Goal: Information Seeking & Learning: Learn about a topic

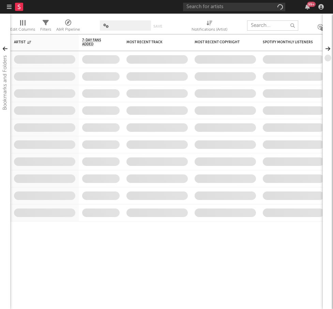
click at [267, 24] on input "text" at bounding box center [272, 25] width 51 height 10
click at [257, 8] on input "text" at bounding box center [234, 7] width 102 height 9
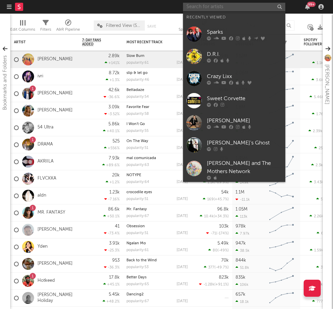
paste input "Superior Motive"
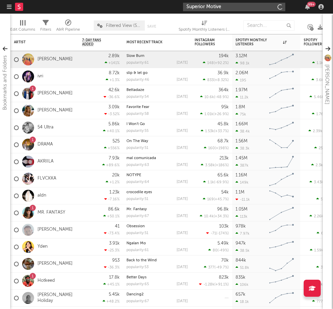
type input "Superior Motive"
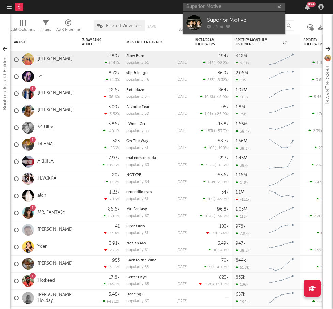
click at [255, 24] on div "Superior Motive" at bounding box center [244, 20] width 75 height 8
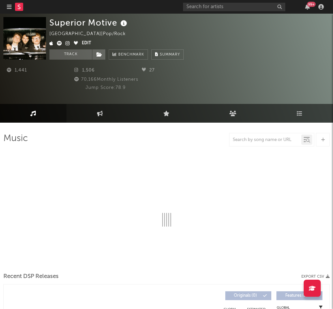
select select "1w"
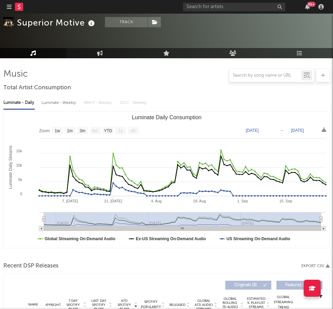
scroll to position [74, 0]
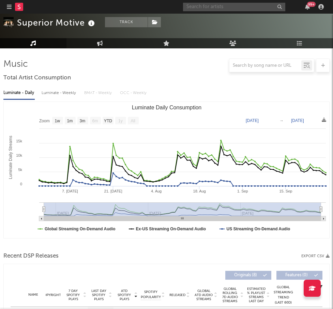
click at [220, 8] on input "text" at bounding box center [234, 7] width 102 height 9
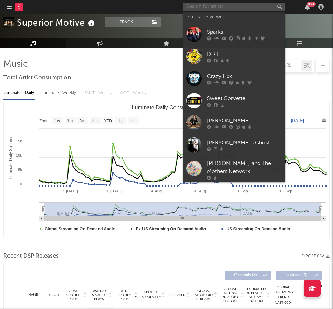
paste input "Sputn1k"
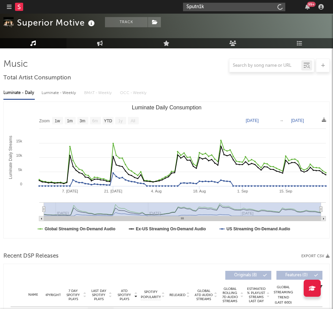
type input "Sputn1k"
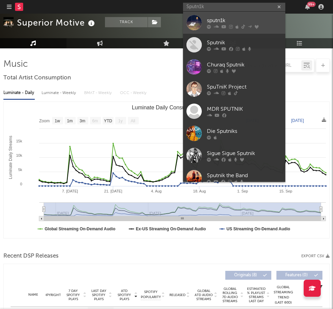
click at [239, 22] on div "sputn1k" at bounding box center [244, 20] width 75 height 8
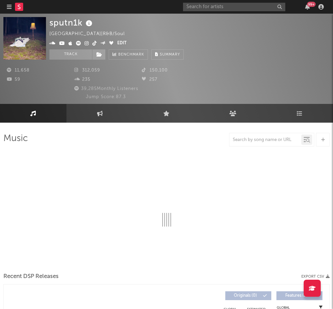
scroll to position [33, 0]
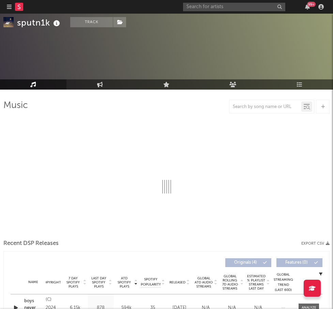
select select "6m"
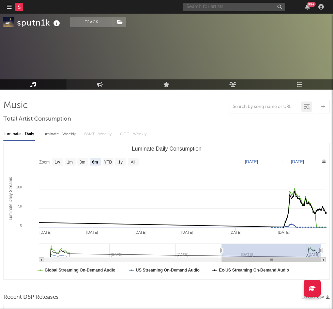
click at [256, 10] on input "text" at bounding box center [234, 7] width 102 height 9
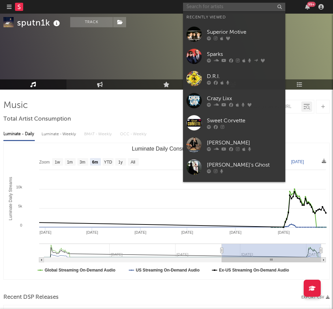
paste input "Inuday"
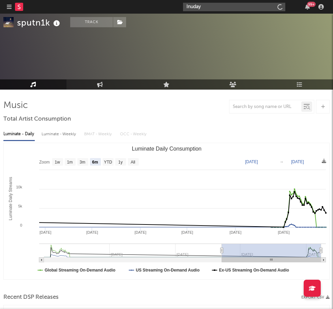
type input "Inuday"
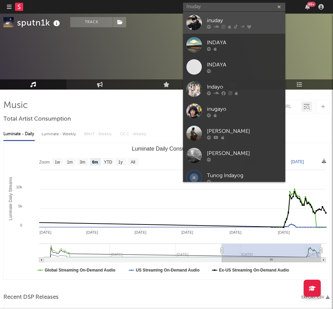
click at [248, 22] on div "inuday" at bounding box center [244, 20] width 75 height 8
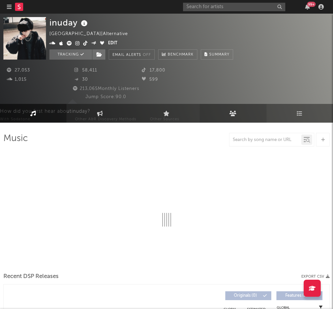
select select "6m"
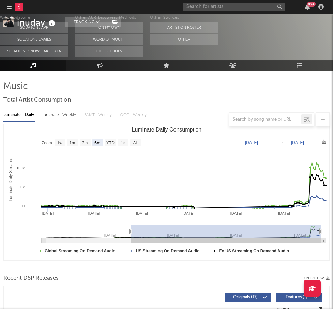
scroll to position [146, 0]
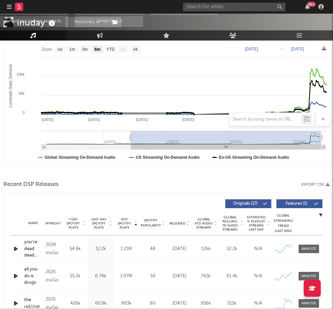
click at [250, 12] on div "99 +" at bounding box center [254, 7] width 143 height 14
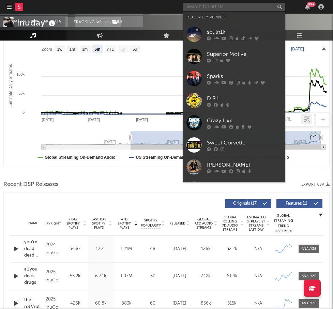
click at [242, 8] on input "text" at bounding box center [234, 7] width 102 height 9
paste input "54 Ultra"
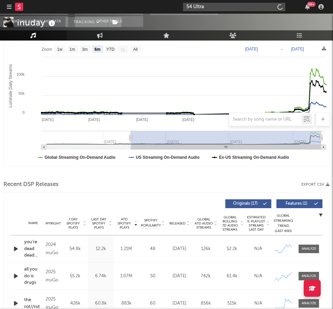
type input "54 Ultra"
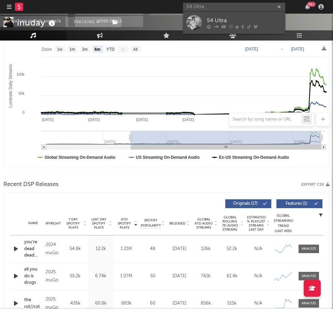
click at [242, 19] on div "54 Ultra" at bounding box center [244, 20] width 75 height 8
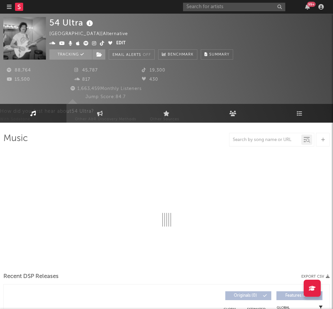
select select "6m"
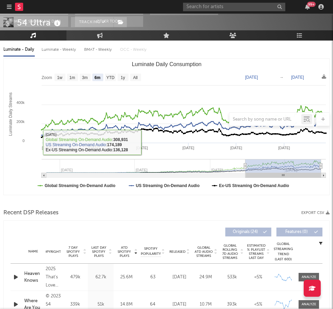
scroll to position [203, 0]
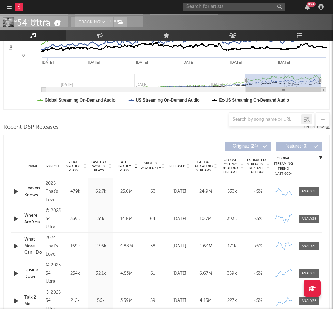
click at [177, 163] on div "Name Copyright Label Album Names Composer Names 7 Day Spotify Plays Last Day Sp…" at bounding box center [167, 167] width 312 height 24
click at [177, 166] on span "Released" at bounding box center [178, 166] width 16 height 4
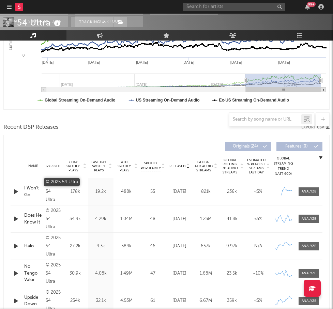
click at [54, 188] on div "© 2025 54 Ultra" at bounding box center [53, 192] width 15 height 25
click at [248, 7] on input "text" at bounding box center [234, 7] width 102 height 9
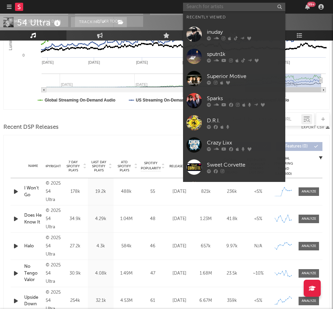
paste input "Keo"
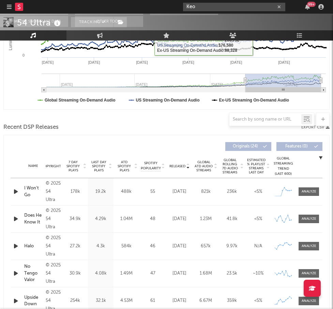
click at [242, 8] on input "Keo" at bounding box center [234, 7] width 102 height 9
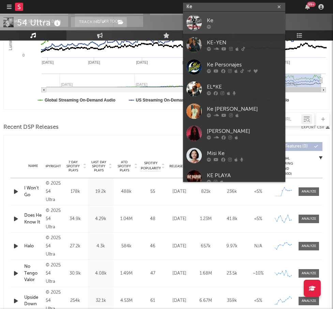
type input "Keo"
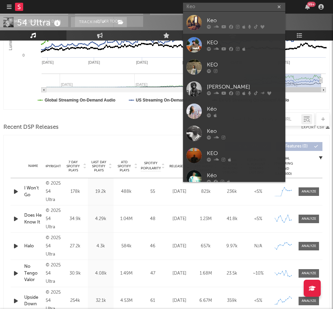
click at [229, 22] on div "Keo" at bounding box center [244, 20] width 75 height 8
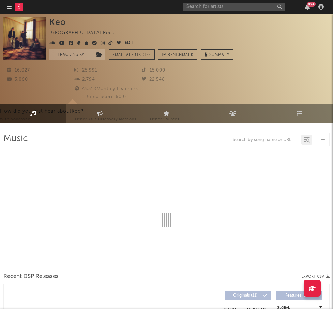
select select "6m"
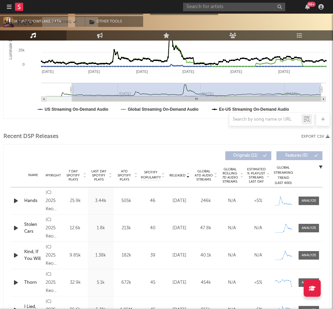
scroll to position [43, 0]
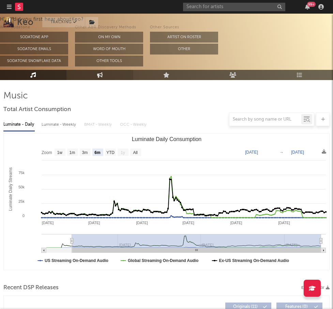
click at [99, 73] on icon at bounding box center [100, 74] width 6 height 5
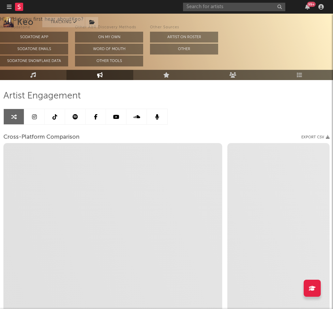
select select "1w"
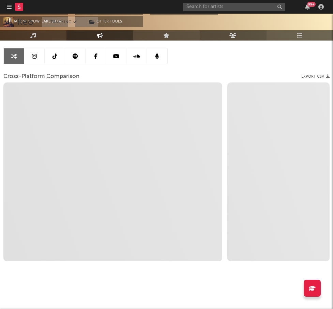
select select "1m"
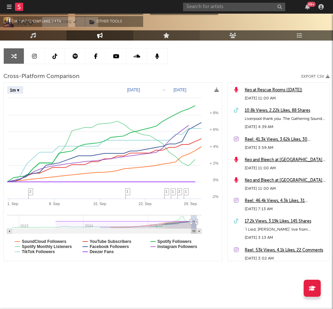
click at [176, 35] on link "Live" at bounding box center [166, 35] width 67 height 10
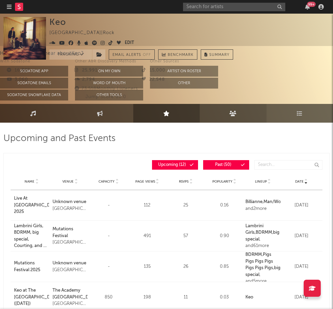
scroll to position [71, 0]
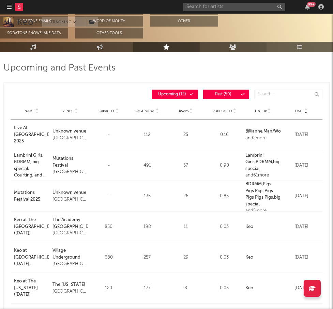
click at [237, 46] on icon at bounding box center [233, 46] width 7 height 5
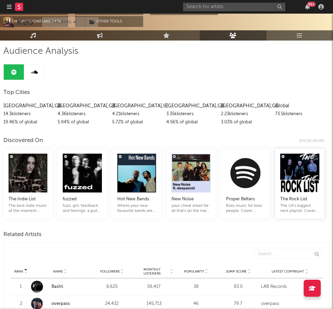
scroll to position [83, 0]
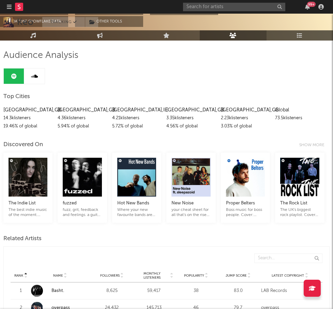
click at [306, 33] on link "Playlists/Charts" at bounding box center [300, 35] width 67 height 10
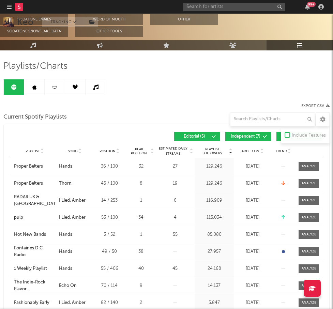
scroll to position [79, 0]
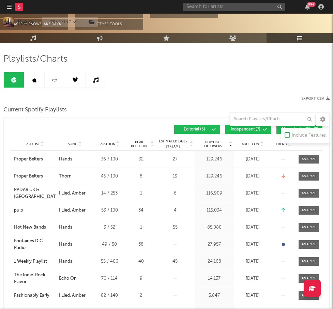
click at [254, 132] on button "Independent ( 7 )" at bounding box center [249, 129] width 46 height 9
click at [279, 131] on button "Algorithmic ( 28 )" at bounding box center [300, 129] width 46 height 9
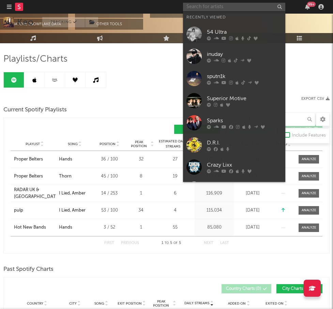
click at [226, 8] on input "text" at bounding box center [234, 7] width 102 height 9
paste input "FLVCKKA"
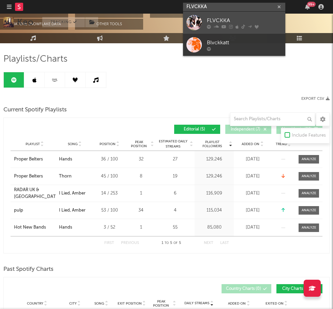
type input "FLVCKKA"
click at [231, 23] on div "FLVCKKA" at bounding box center [244, 20] width 75 height 8
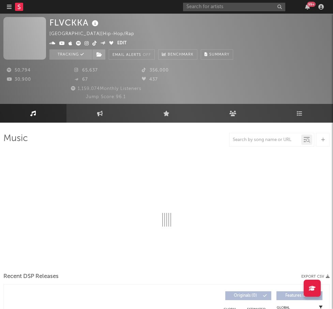
select select "6m"
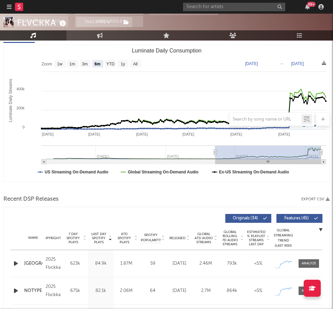
scroll to position [80, 0]
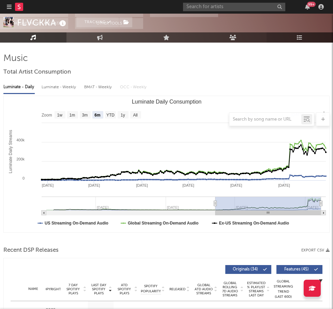
click at [305, 40] on link "Playlists/Charts" at bounding box center [300, 37] width 67 height 10
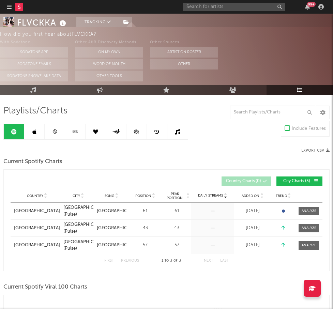
scroll to position [28, 0]
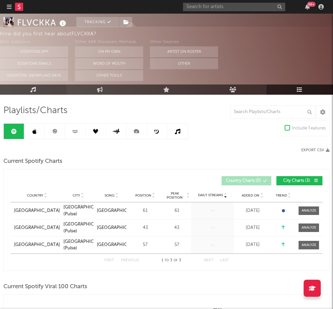
click at [42, 88] on link "Music" at bounding box center [33, 90] width 67 height 10
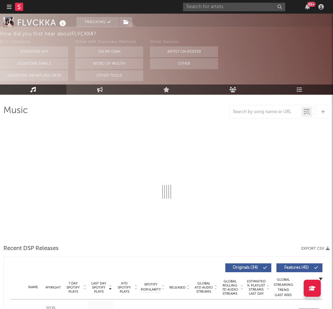
select select "6m"
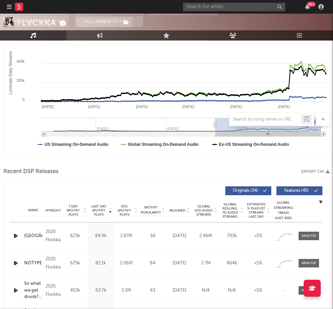
scroll to position [161, 0]
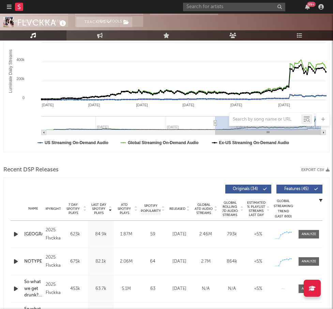
click at [15, 232] on icon "button" at bounding box center [15, 234] width 7 height 9
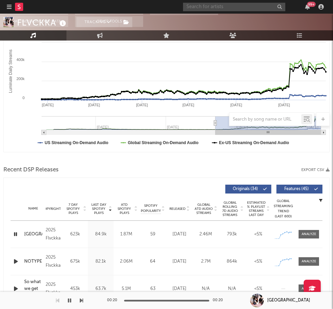
click at [241, 7] on input "text" at bounding box center [234, 7] width 102 height 9
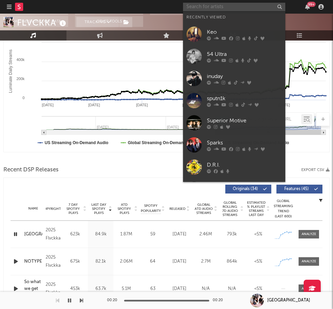
paste input "Shyeye"
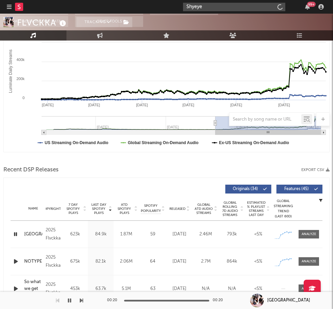
type input "Shyeye"
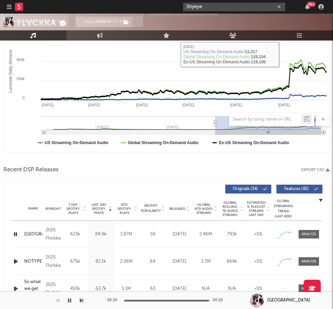
click at [216, 8] on input "Shyeye" at bounding box center [234, 7] width 102 height 9
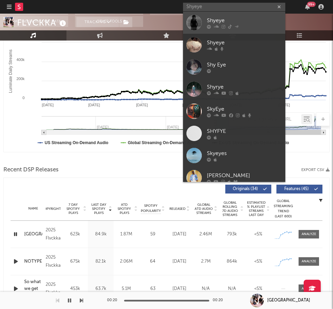
click at [217, 29] on link "Shyeye" at bounding box center [234, 23] width 102 height 22
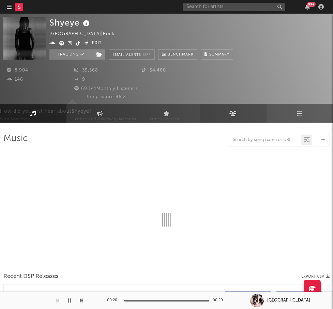
select select "6m"
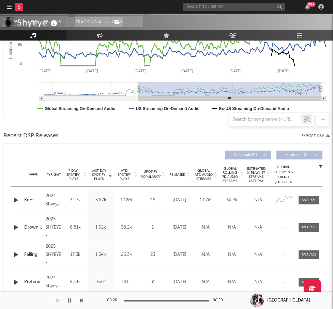
scroll to position [207, 0]
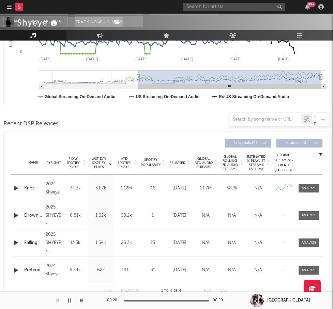
click at [177, 164] on span "Released" at bounding box center [178, 163] width 16 height 4
click at [15, 190] on icon "button" at bounding box center [15, 188] width 7 height 9
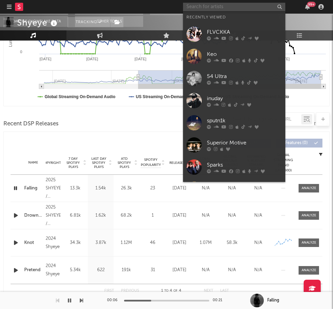
click at [237, 4] on input "text" at bounding box center [234, 7] width 102 height 9
paste input "Baileyrp"
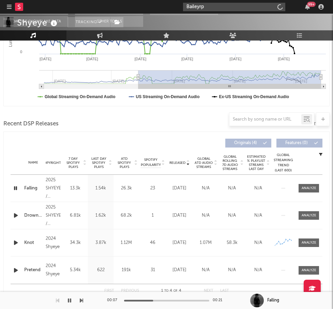
type input "Baileyrp"
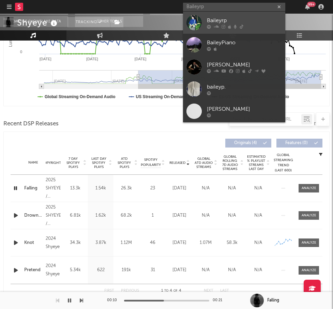
click at [235, 29] on link "Baileyrp" at bounding box center [234, 23] width 102 height 22
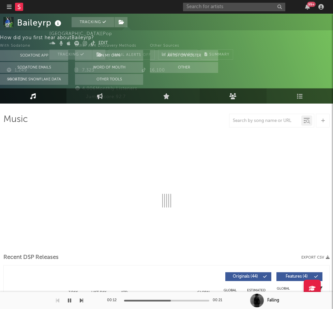
select select "1w"
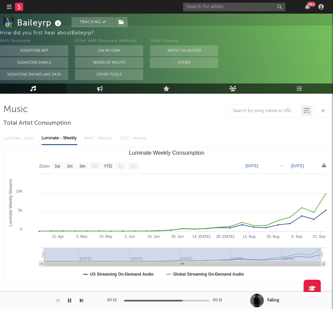
scroll to position [83, 0]
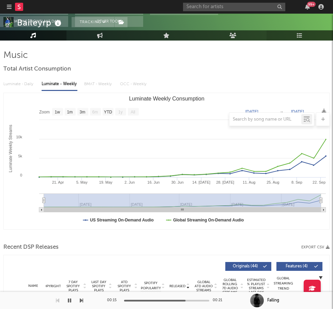
click at [301, 37] on icon at bounding box center [300, 35] width 6 height 5
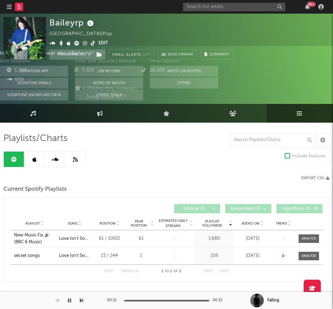
click at [10, 7] on icon "button" at bounding box center [9, 6] width 5 height 5
click at [257, 7] on input "text" at bounding box center [234, 7] width 102 height 9
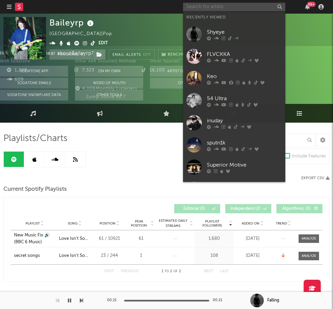
paste input "Inuday"
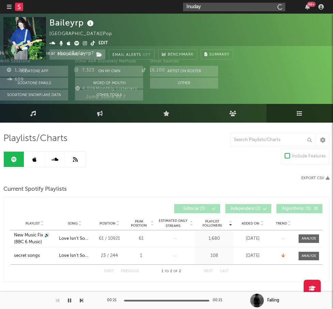
type input "Inuday"
click at [207, 6] on input "Inuday" at bounding box center [234, 7] width 102 height 9
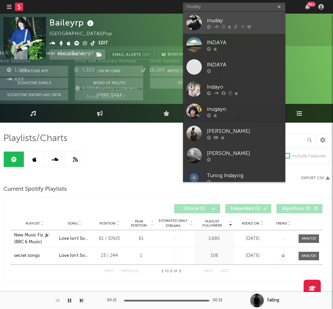
click at [208, 21] on div "inuday" at bounding box center [244, 20] width 75 height 8
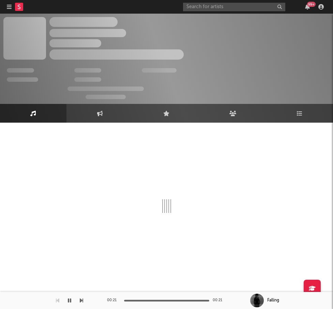
select select "6m"
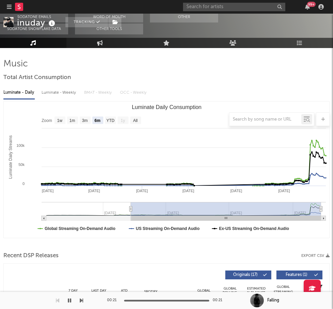
scroll to position [161, 0]
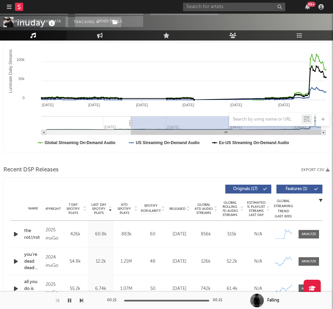
click at [179, 211] on span "Released" at bounding box center [178, 209] width 16 height 4
click at [175, 205] on div "Name Copyright Label Album Names Composer Names 7 Day Spotify Plays Last Day Sp…" at bounding box center [167, 209] width 312 height 24
click at [176, 209] on span "Released" at bounding box center [178, 209] width 16 height 4
click at [19, 234] on icon "button" at bounding box center [15, 234] width 7 height 9
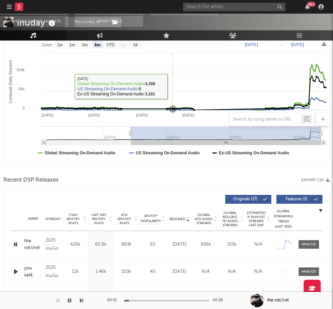
scroll to position [78, 0]
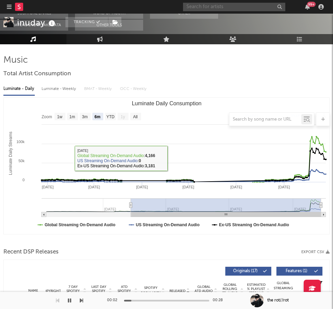
click at [232, 6] on input "text" at bounding box center [234, 7] width 102 height 9
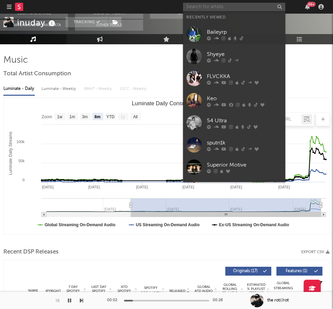
paste input "Yden"
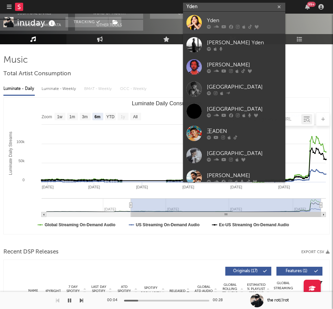
type input "Yden"
click at [218, 18] on div "Yden" at bounding box center [244, 20] width 75 height 8
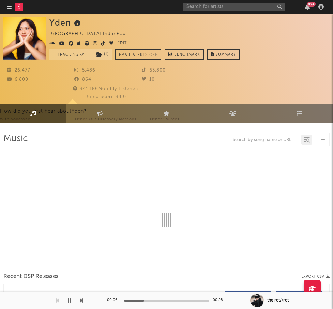
select select "6m"
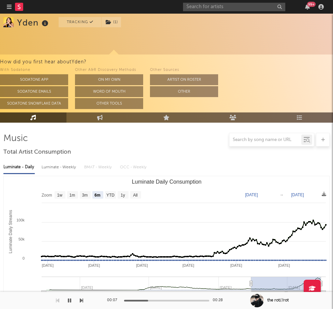
scroll to position [58, 0]
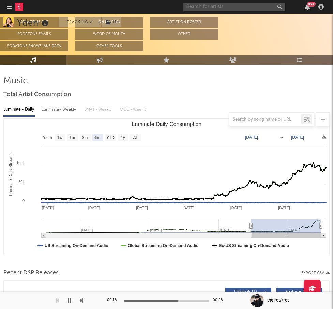
click at [245, 8] on input "text" at bounding box center [234, 7] width 102 height 9
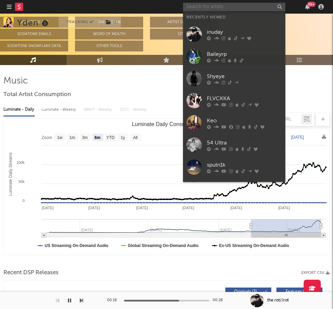
paste input "Svn4vr"
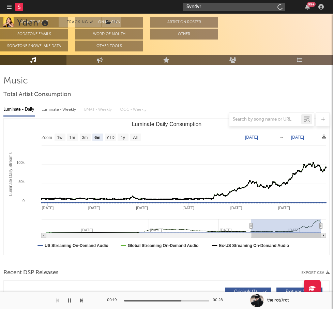
type input "Svn4vr"
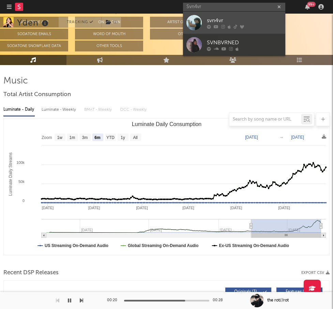
click at [237, 26] on div at bounding box center [244, 27] width 75 height 4
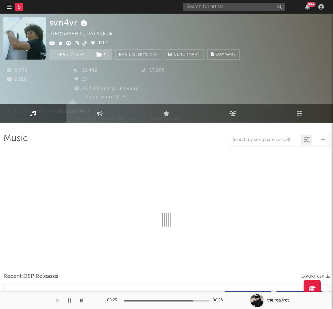
select select "1w"
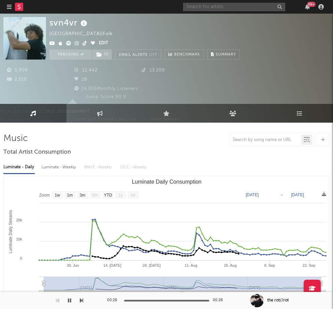
click at [222, 8] on input "text" at bounding box center [234, 7] width 102 height 9
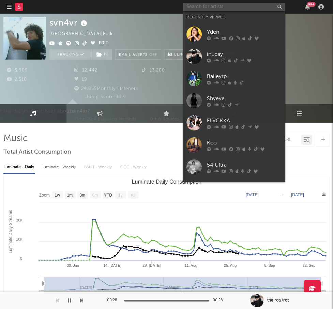
paste input "Young Athena"
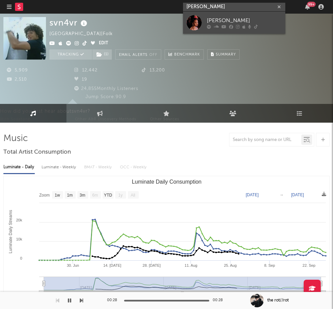
type input "Young Athena"
click at [219, 16] on link "Young Athena" at bounding box center [234, 23] width 102 height 22
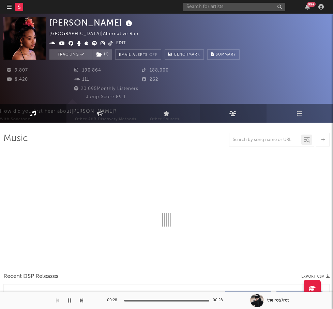
select select "6m"
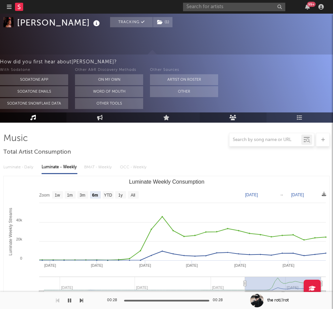
scroll to position [156, 0]
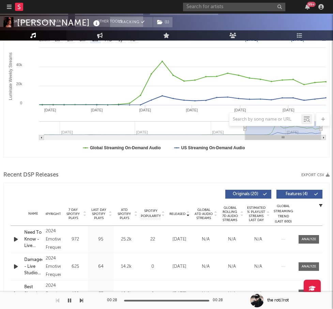
click at [174, 214] on span "Released" at bounding box center [178, 214] width 16 height 4
click at [51, 232] on div "2024 Emotive Frequency" at bounding box center [53, 240] width 15 height 25
click at [248, 6] on input "text" at bounding box center [234, 7] width 102 height 9
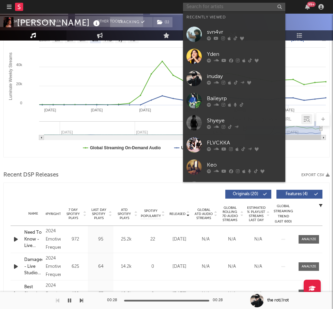
paste input "Tom Siletto"
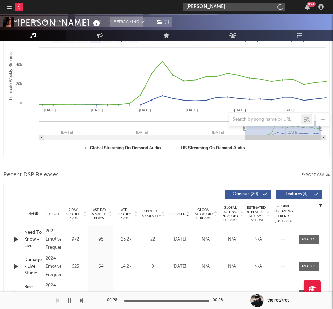
type input "Tom Siletto"
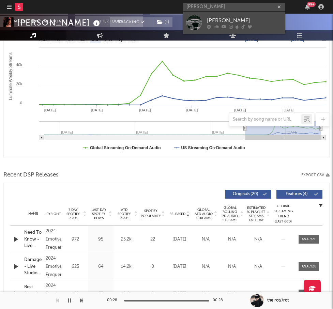
click at [242, 21] on div "Tom Siletto" at bounding box center [244, 20] width 75 height 8
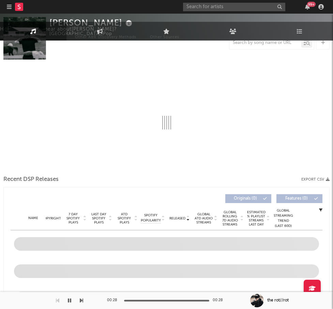
select select "6m"
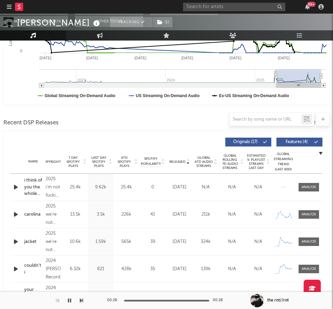
scroll to position [209, 0]
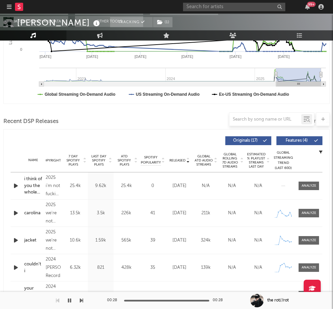
click at [182, 159] on span "Released" at bounding box center [178, 161] width 16 height 4
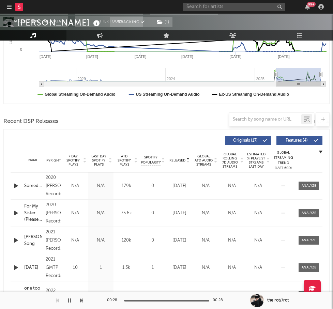
click at [182, 159] on span "Released" at bounding box center [178, 161] width 16 height 4
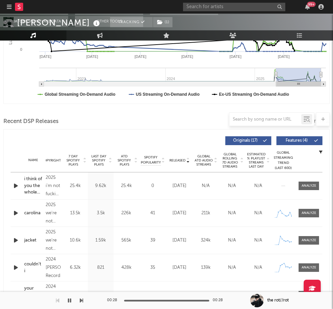
click at [17, 190] on div "Name i think of you the whole time Copyright 2025 i'm not fucking signed Label …" at bounding box center [167, 186] width 312 height 27
click at [17, 188] on icon "button" at bounding box center [15, 186] width 7 height 9
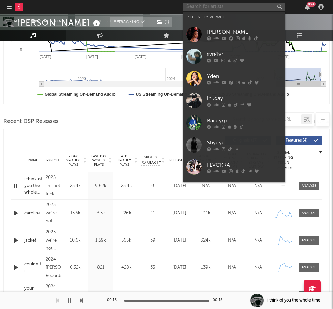
click at [246, 5] on input "text" at bounding box center [234, 7] width 102 height 9
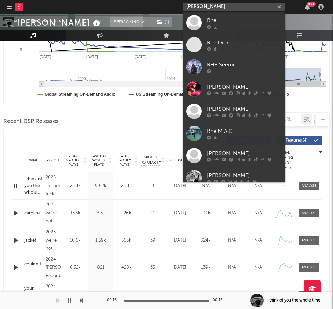
type input "rhea raj"
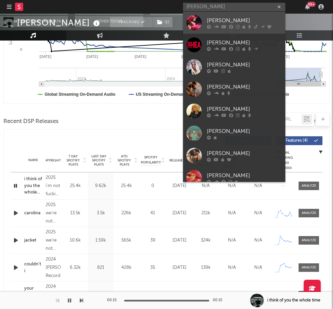
click at [229, 18] on div "Rhea Raj" at bounding box center [244, 20] width 75 height 8
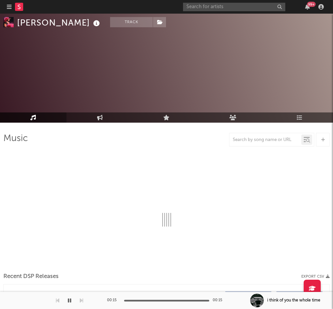
scroll to position [30, 0]
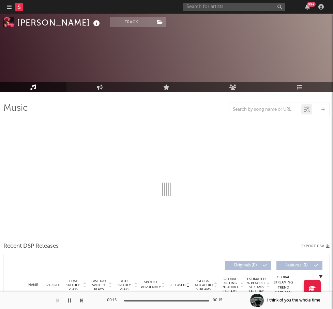
select select "6m"
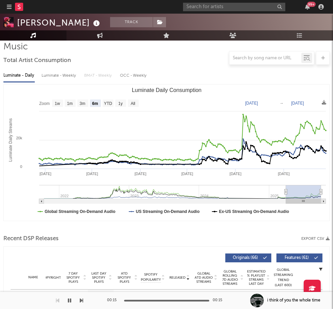
scroll to position [151, 0]
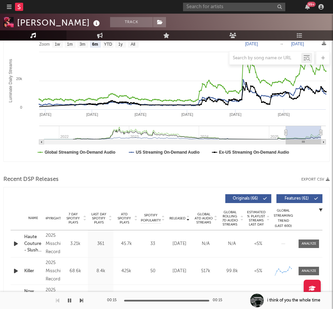
click at [180, 220] on span "Released" at bounding box center [178, 219] width 16 height 4
click at [47, 248] on div "2025 Misschief Records" at bounding box center [53, 244] width 15 height 25
click at [17, 241] on icon "button" at bounding box center [15, 244] width 7 height 9
click at [298, 199] on span "Features ( 61 )" at bounding box center [296, 199] width 31 height 4
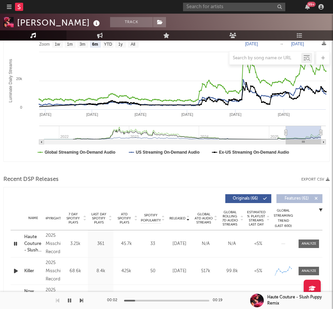
scroll to position [190, 0]
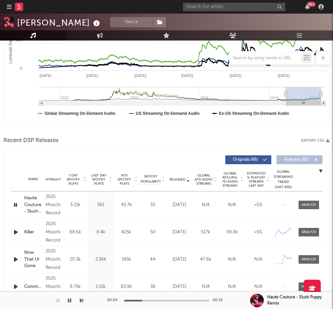
click at [14, 232] on icon "button" at bounding box center [15, 232] width 7 height 9
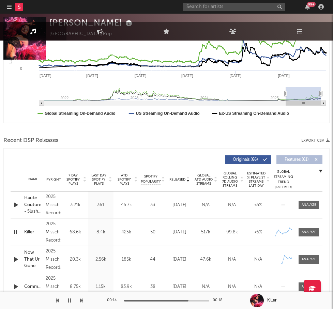
scroll to position [0, 0]
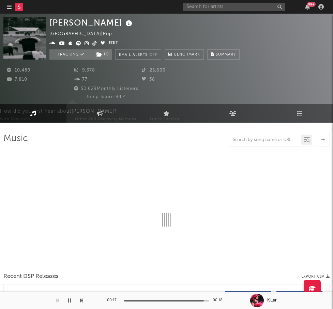
select select "6m"
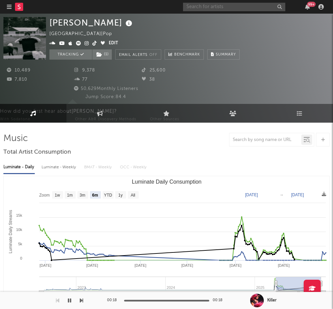
click at [221, 8] on input "text" at bounding box center [234, 7] width 102 height 9
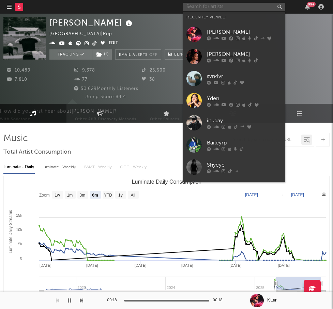
paste input "Die spitz"
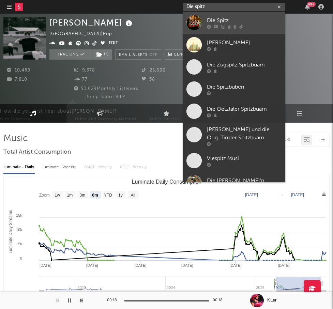
type input "Die spitz"
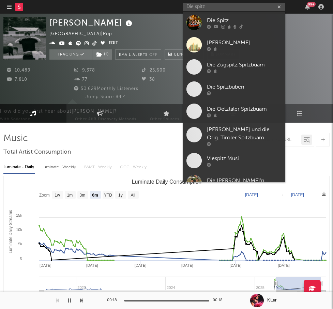
drag, startPoint x: 225, startPoint y: 21, endPoint x: 227, endPoint y: 108, distance: 86.7
click at [225, 21] on div "Die Spitz" at bounding box center [244, 20] width 75 height 8
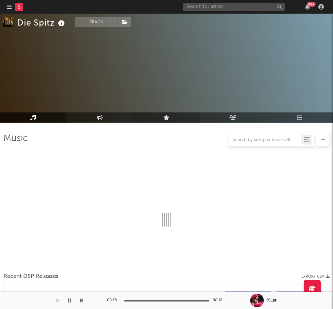
scroll to position [46, 0]
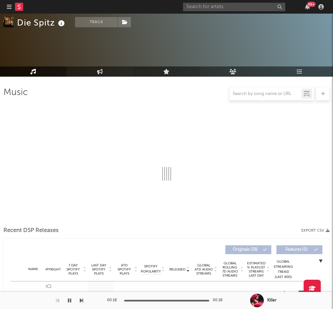
select select "6m"
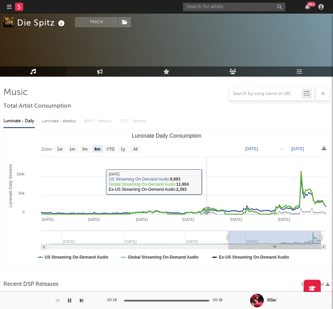
scroll to position [169, 0]
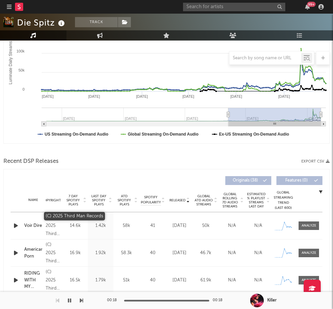
click at [56, 223] on div "(C) 2025 Third Man Records" at bounding box center [53, 226] width 15 height 25
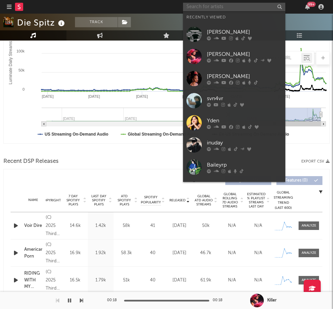
click at [249, 3] on input "text" at bounding box center [234, 7] width 102 height 9
paste input "Mary in the Junkyard"
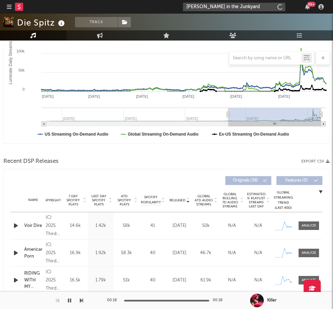
type input "Mary in the Junkyard"
click at [263, 9] on input "Mary in the Junkyard" at bounding box center [234, 7] width 102 height 9
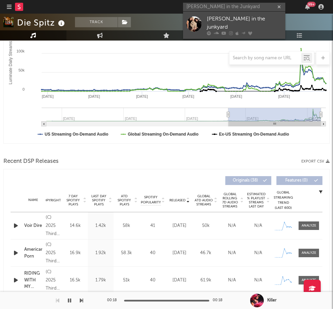
click at [254, 18] on div "mary in the junkyard" at bounding box center [244, 23] width 75 height 16
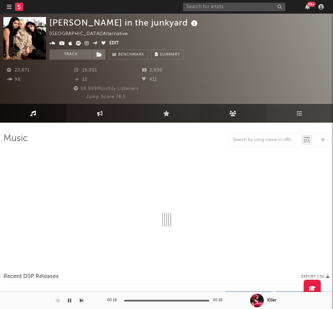
select select "6m"
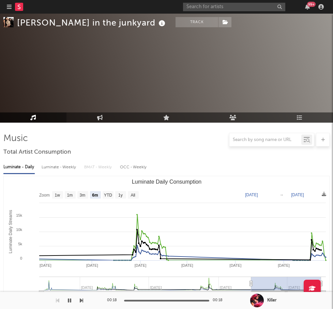
scroll to position [74, 0]
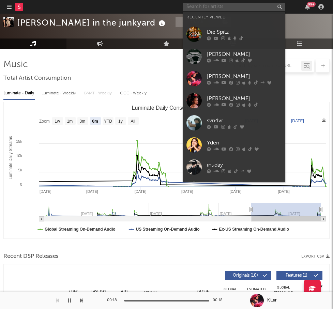
click at [238, 6] on input "text" at bounding box center [234, 7] width 102 height 9
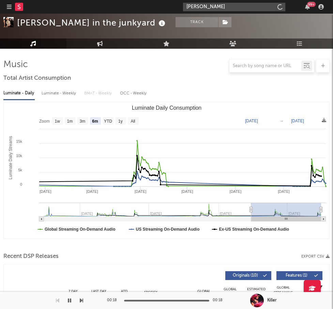
type input "cam rao"
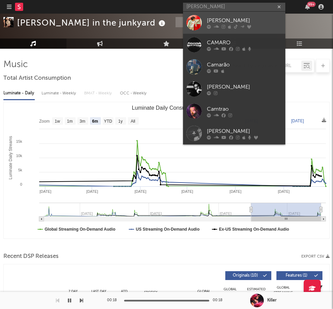
click at [217, 19] on div "Cam Rao" at bounding box center [244, 20] width 75 height 8
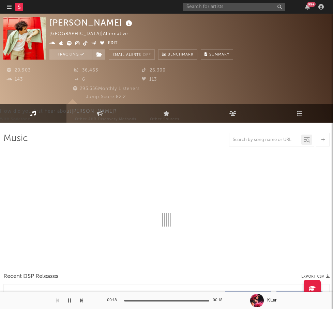
select select "6m"
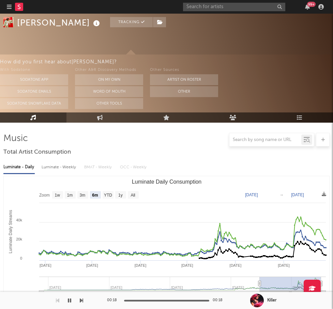
scroll to position [79, 0]
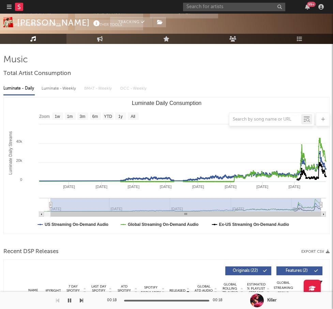
type input "2023-06-25"
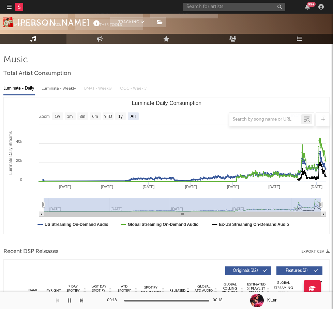
select select "All"
type input "2023-06-18"
drag, startPoint x: 260, startPoint y: 204, endPoint x: 37, endPoint y: 200, distance: 222.8
click at [37, 200] on icon "Created with Highcharts 10.3.3 Luminate Daily Streams Luminate Daily Consumptio…" at bounding box center [167, 166] width 326 height 136
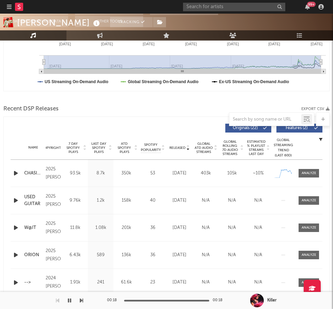
scroll to position [222, 0]
click at [207, 149] on span "Global ATD Audio Streams" at bounding box center [203, 148] width 19 height 12
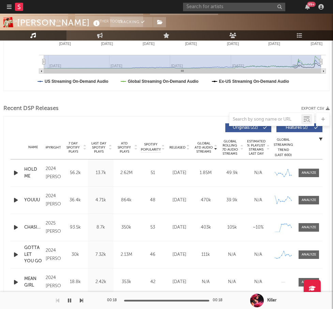
click at [207, 149] on span "Global ATD Audio Streams" at bounding box center [203, 148] width 19 height 12
click at [186, 144] on div "Name Copyright Label Album Names Composer Names 7 Day Spotify Plays Last Day Sp…" at bounding box center [167, 148] width 312 height 24
click at [180, 146] on span "Released" at bounding box center [178, 148] width 16 height 4
click at [15, 173] on icon "button" at bounding box center [15, 173] width 7 height 9
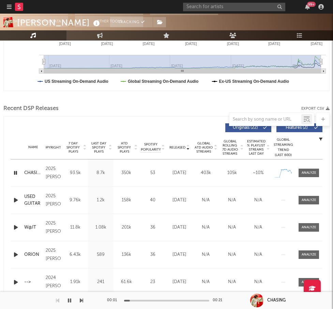
click at [122, 146] on span "ATD Spotify Plays" at bounding box center [124, 148] width 18 height 12
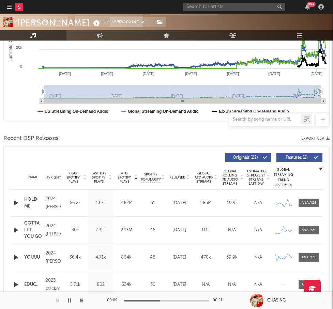
scroll to position [185, 0]
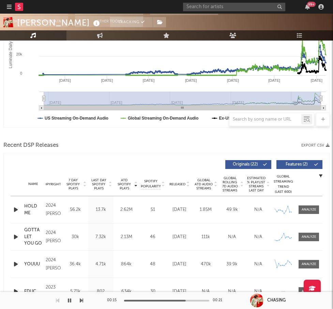
click at [75, 183] on span "7 Day Spotify Plays" at bounding box center [73, 184] width 18 height 12
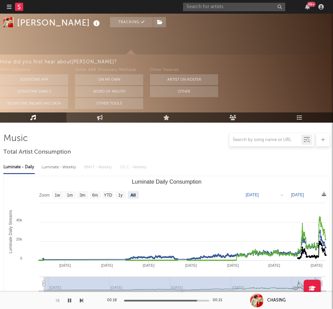
select select "All"
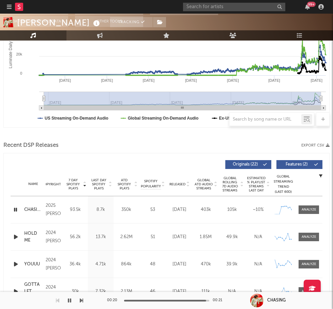
scroll to position [219, 0]
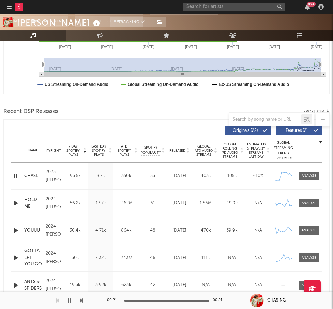
click at [19, 203] on icon "button" at bounding box center [15, 203] width 7 height 9
click at [219, 5] on input "text" at bounding box center [234, 7] width 102 height 9
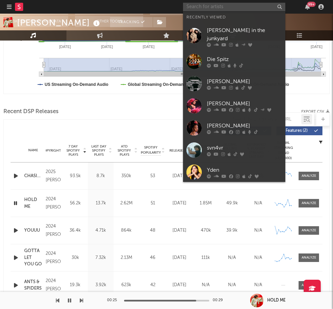
paste input "Clarion"
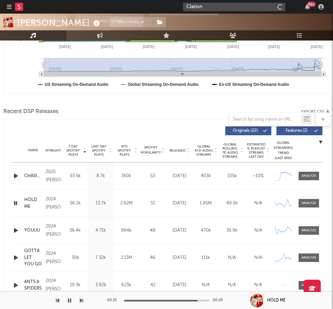
type input "Clarion"
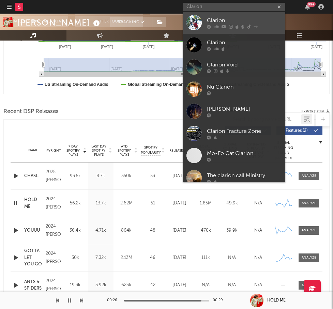
click at [209, 25] on icon at bounding box center [209, 27] width 4 height 4
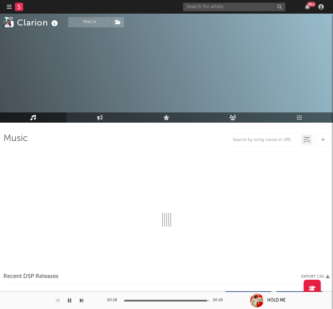
select select "6m"
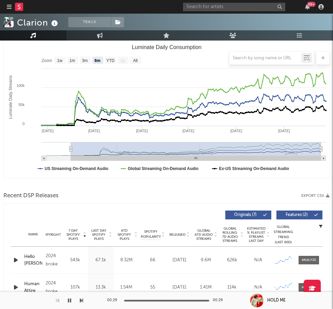
scroll to position [143, 0]
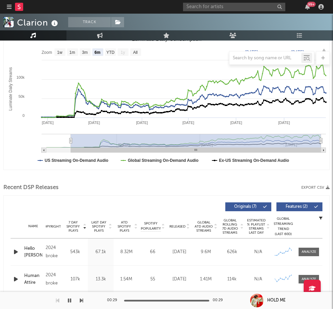
click at [180, 227] on span "Released" at bounding box center [178, 227] width 16 height 4
click at [55, 248] on div "2025 suicideimar" at bounding box center [53, 252] width 15 height 16
click at [56, 257] on div "2025 suicideimar" at bounding box center [53, 252] width 15 height 16
click at [17, 251] on icon "button" at bounding box center [15, 252] width 7 height 9
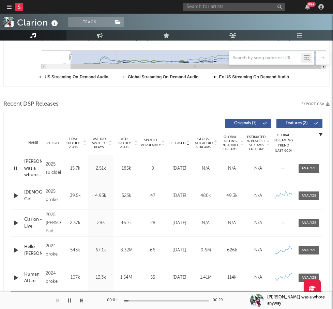
scroll to position [228, 0]
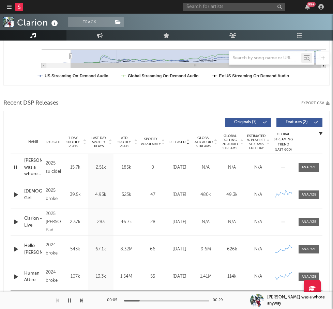
click at [14, 193] on icon "button" at bounding box center [15, 195] width 7 height 9
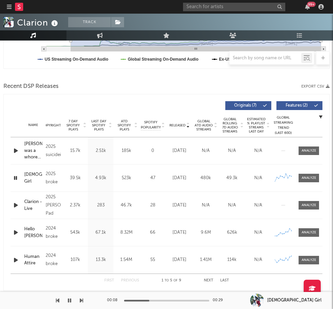
scroll to position [246, 0]
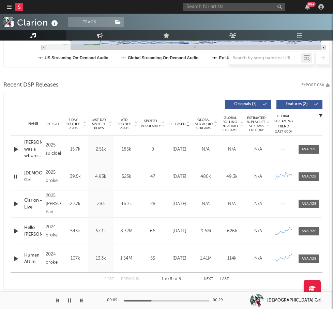
click at [127, 126] on span "ATD Spotify Plays" at bounding box center [124, 124] width 18 height 12
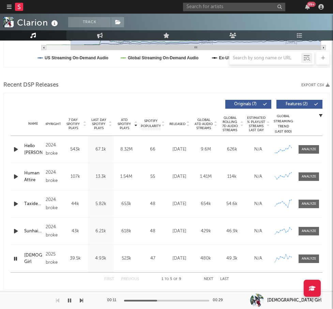
click at [17, 149] on icon "button" at bounding box center [15, 149] width 7 height 9
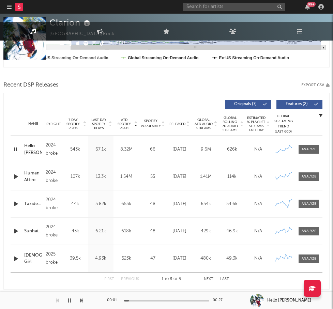
scroll to position [0, 0]
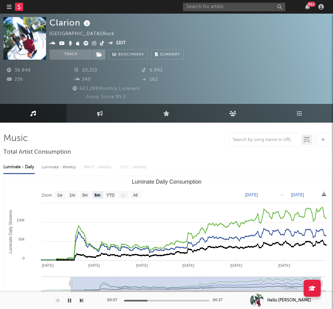
click at [92, 44] on icon at bounding box center [94, 43] width 4 height 5
click at [254, 8] on input "text" at bounding box center [234, 7] width 102 height 9
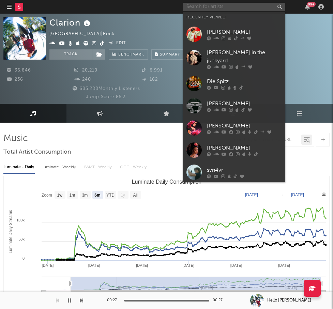
paste input "Baileyrp"
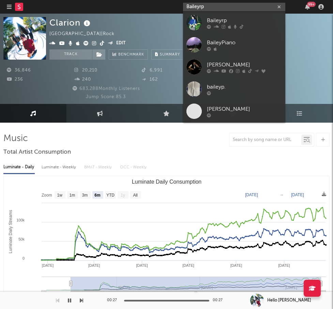
click at [218, 3] on input "Baileyrp" at bounding box center [234, 7] width 102 height 9
click at [218, 5] on input "Baileyrp" at bounding box center [234, 7] width 102 height 9
paste input "Lara Buchanan"
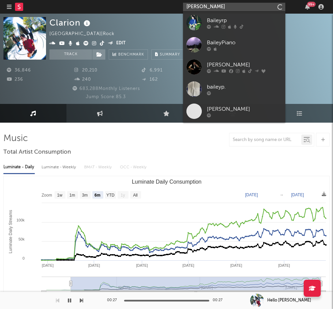
type input "Lara Buchanan"
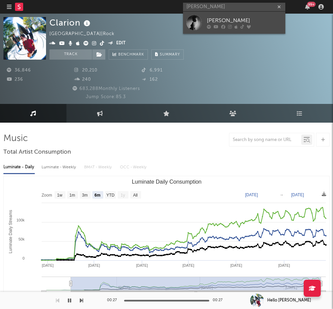
click at [241, 25] on icon at bounding box center [243, 27] width 4 height 4
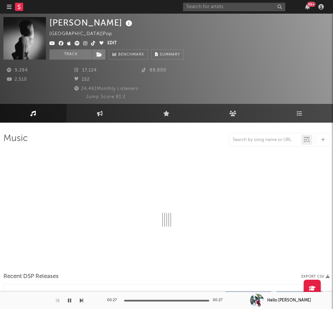
select select "1w"
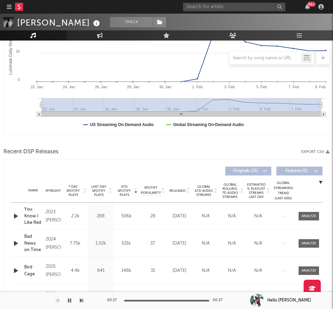
scroll to position [186, 0]
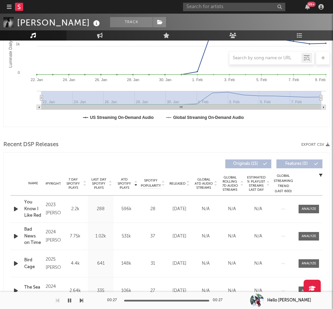
click at [181, 185] on span "Released" at bounding box center [178, 184] width 16 height 4
click at [22, 209] on div at bounding box center [17, 209] width 12 height 9
click at [18, 209] on icon "button" at bounding box center [15, 209] width 7 height 9
click at [234, 6] on input "text" at bounding box center [234, 7] width 102 height 9
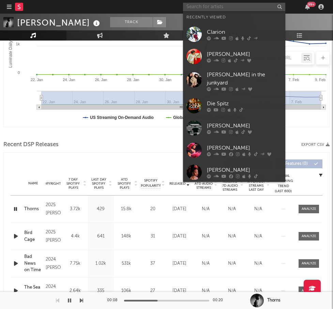
paste input "Tristan Trincado"
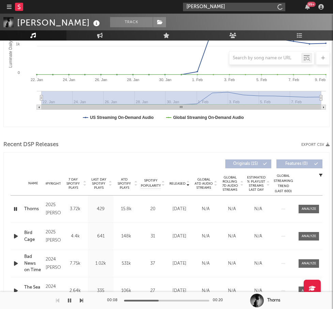
type input "Tristan Trincado"
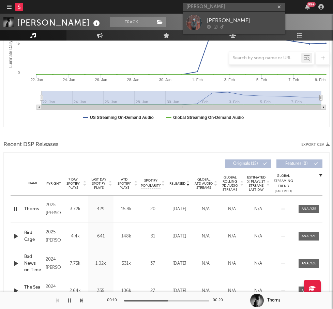
click at [238, 16] on link "Tristan Trincado" at bounding box center [234, 23] width 102 height 22
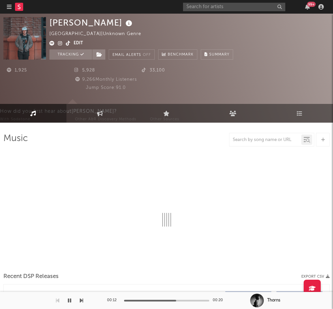
select select "1w"
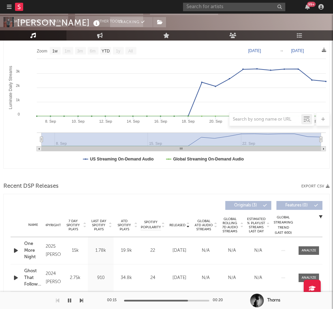
scroll to position [171, 0]
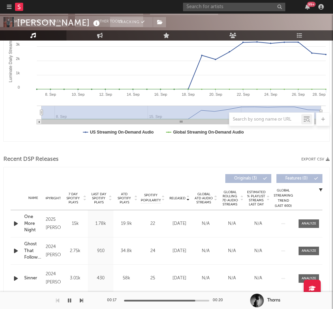
click at [16, 222] on icon "button" at bounding box center [15, 224] width 7 height 9
click at [122, 197] on span "ATD Spotify Plays" at bounding box center [124, 198] width 18 height 12
click at [15, 223] on icon "button" at bounding box center [15, 224] width 7 height 9
click at [252, 6] on input "text" at bounding box center [234, 7] width 102 height 9
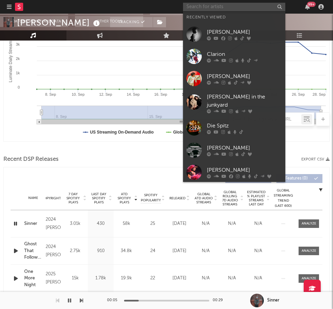
paste input "Porch Light"
type input "Porch Light"
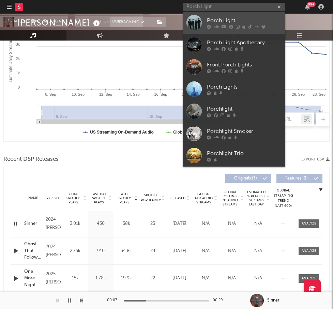
click at [220, 17] on div "Porch Light" at bounding box center [244, 20] width 75 height 8
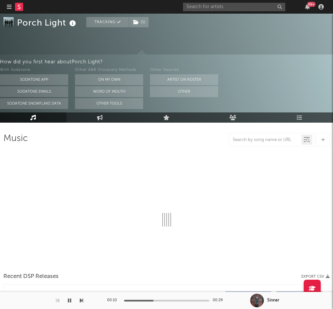
select select "6m"
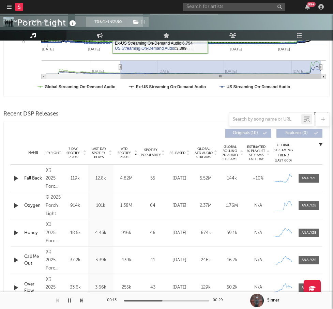
scroll to position [218, 0]
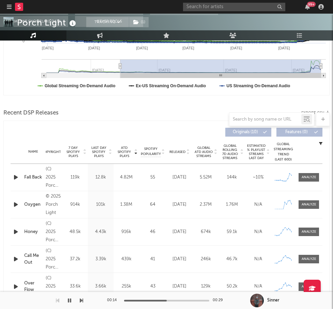
click at [209, 154] on span "Global ATD Audio Streams" at bounding box center [203, 152] width 19 height 12
click at [233, 153] on span "Global Rolling 7D Audio Streams" at bounding box center [230, 152] width 19 height 16
click at [179, 153] on span "Released" at bounding box center [178, 152] width 16 height 4
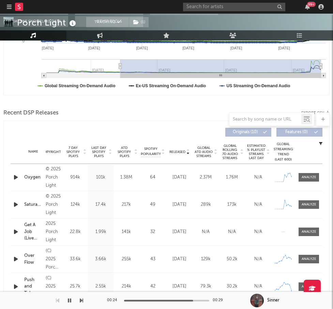
click at [18, 178] on icon "button" at bounding box center [15, 177] width 7 height 9
click at [53, 178] on div "© 2025 Porch Light" at bounding box center [53, 177] width 15 height 25
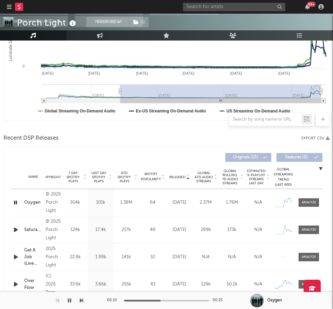
scroll to position [0, 0]
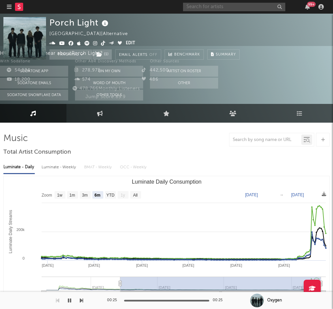
click at [242, 8] on input "text" at bounding box center [234, 7] width 102 height 9
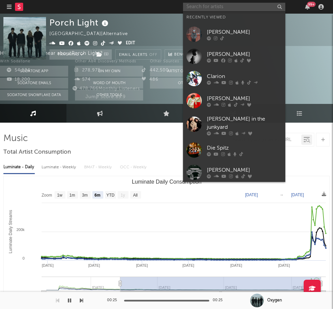
paste input "Tyce Delk"
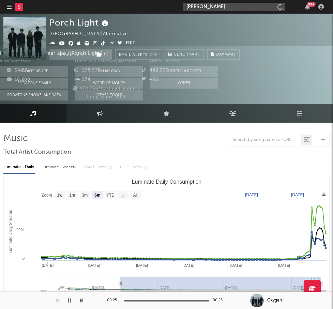
type input "Tyce Delk"
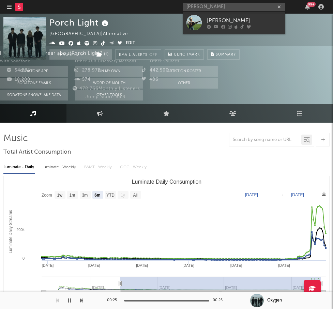
click at [228, 21] on div "Tyce Delk" at bounding box center [244, 20] width 75 height 8
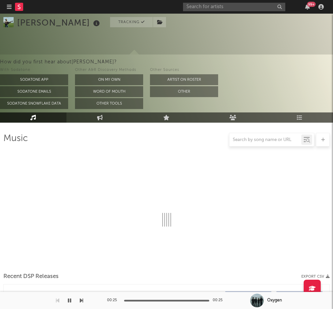
select select "1w"
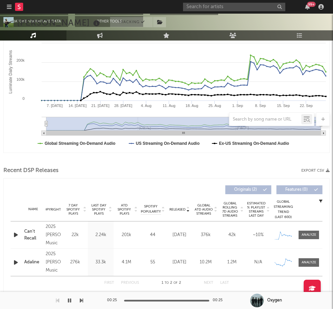
scroll to position [201, 0]
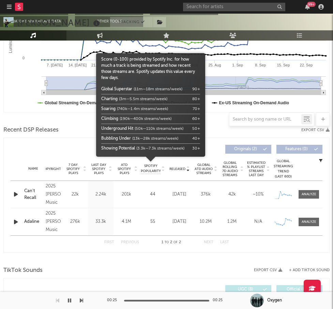
click at [121, 166] on div at bounding box center [150, 165] width 109 height 17
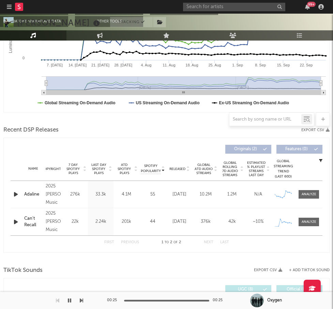
click at [18, 194] on icon "button" at bounding box center [15, 194] width 7 height 9
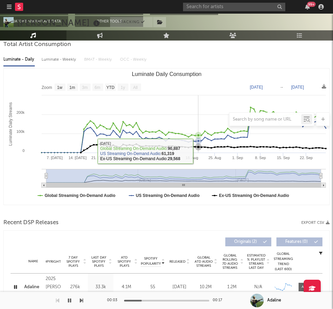
scroll to position [106, 0]
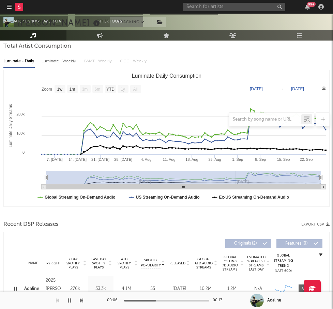
drag, startPoint x: 49, startPoint y: 179, endPoint x: 39, endPoint y: 179, distance: 10.6
click at [39, 179] on icon "Created with Highcharts 10.3.3 Luminate Daily Streams Luminate Daily Consumptio…" at bounding box center [167, 138] width 326 height 136
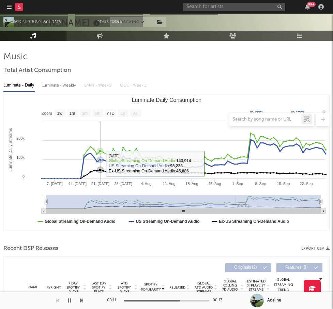
scroll to position [81, 0]
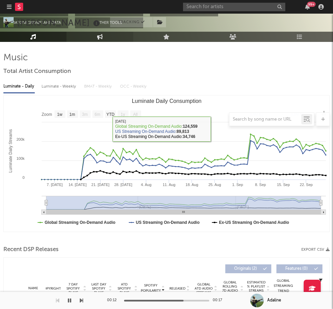
click at [110, 37] on link "Engagement" at bounding box center [100, 37] width 67 height 10
select select "1w"
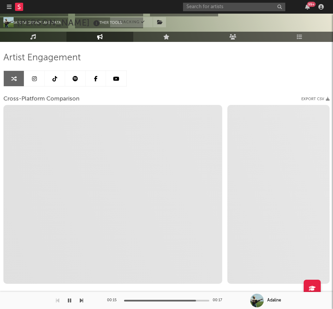
select select "1m"
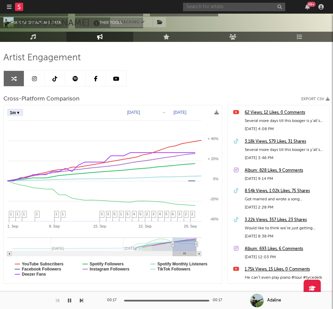
click at [234, 6] on input "text" at bounding box center [234, 7] width 102 height 9
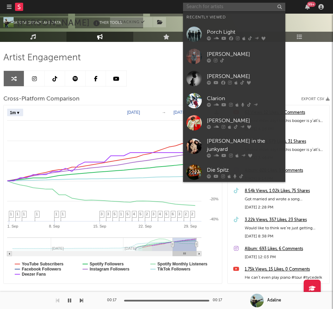
paste input "Cafuné"
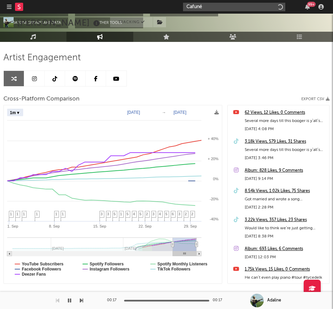
type input "Cafuné"
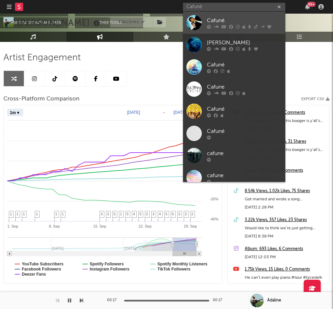
click at [247, 17] on div "Cafuné" at bounding box center [244, 20] width 75 height 8
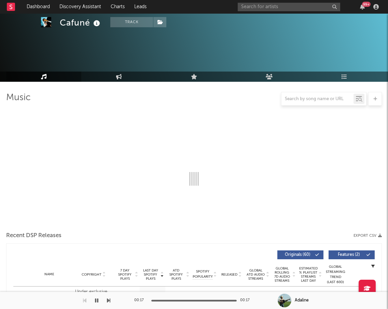
scroll to position [72, 0]
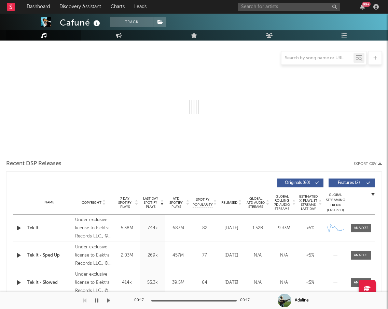
select select "6m"
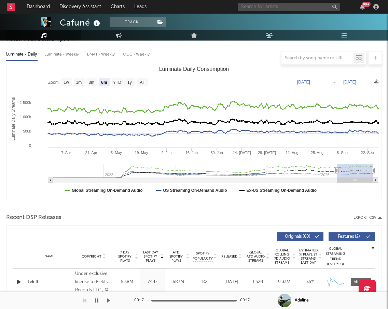
click at [266, 9] on input "text" at bounding box center [288, 7] width 102 height 9
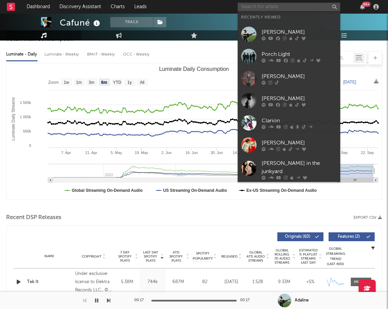
paste input "[PERSON_NAME]"
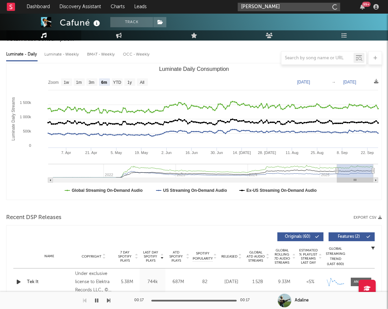
type input "[PERSON_NAME]"
click at [276, 5] on input "[PERSON_NAME]" at bounding box center [288, 7] width 102 height 9
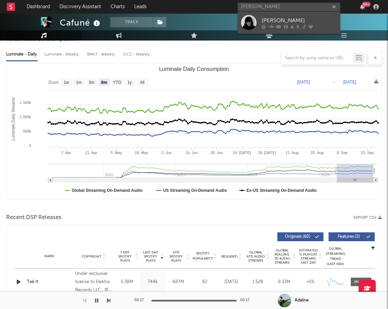
click at [283, 18] on div "[PERSON_NAME]" at bounding box center [298, 20] width 75 height 8
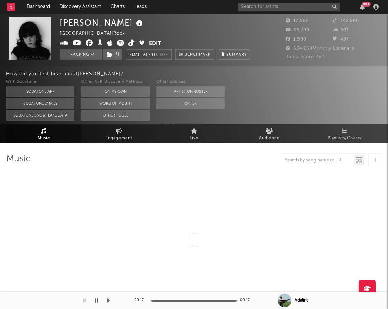
select select "6m"
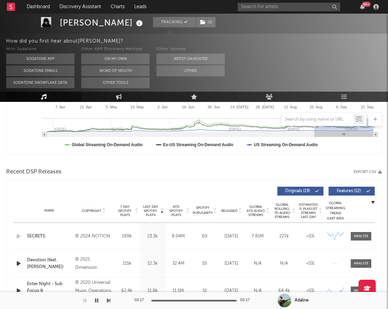
scroll to position [237, 0]
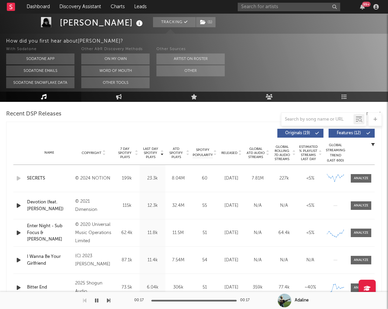
click at [225, 156] on div "Name Copyright Label Album Names Composer Names 7 Day Spotify Plays Last Day Sp…" at bounding box center [193, 153] width 361 height 24
click at [226, 154] on span "Released" at bounding box center [229, 153] width 16 height 4
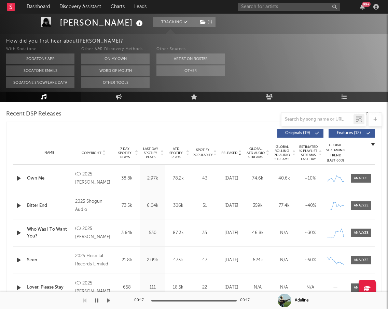
click at [172, 156] on span "ATD Spotify Plays" at bounding box center [176, 153] width 18 height 12
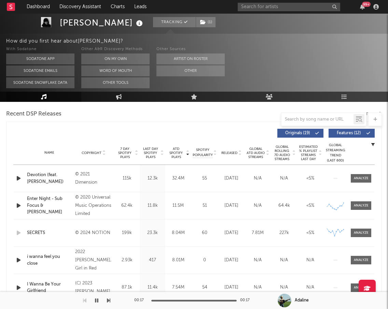
click at [313, 133] on button "Originals ( 19 )" at bounding box center [300, 133] width 46 height 9
click at [319, 133] on button "Originals ( 19 )" at bounding box center [300, 133] width 46 height 9
click at [333, 136] on button "Features ( 12 )" at bounding box center [351, 133] width 46 height 9
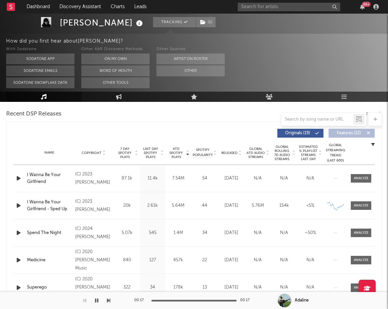
click at [19, 177] on icon "button" at bounding box center [18, 178] width 7 height 9
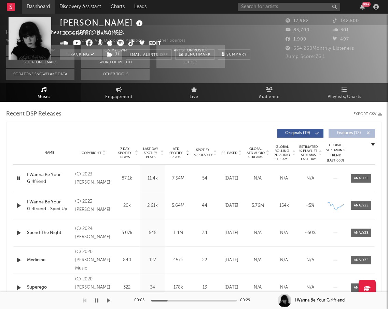
scroll to position [0, 0]
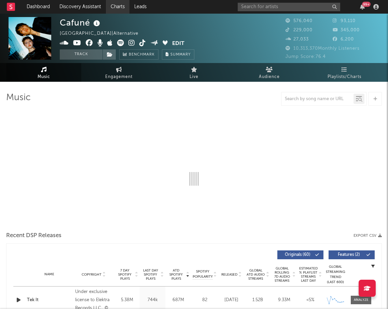
select select "6m"
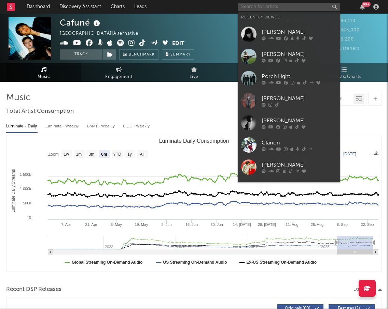
click at [261, 8] on input "text" at bounding box center [288, 7] width 102 height 9
paste input "NOT A TOY"
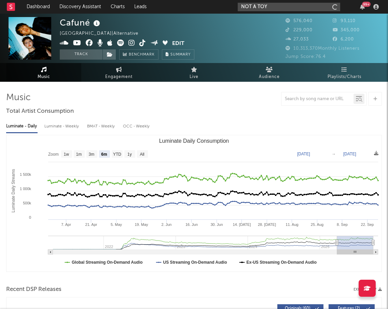
type input "NOT A TOY"
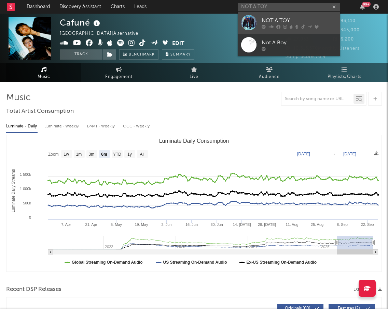
click at [268, 25] on icon at bounding box center [270, 27] width 5 height 4
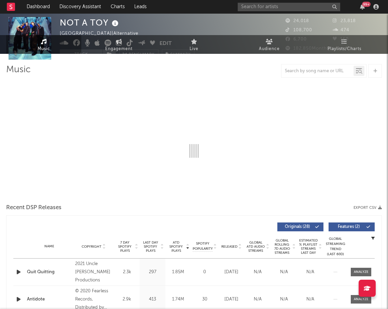
select select "6m"
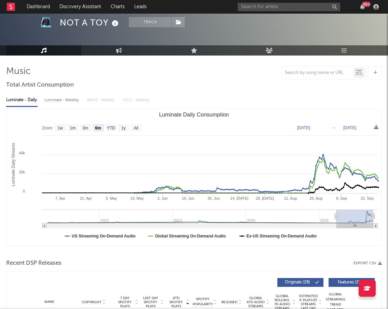
scroll to position [160, 0]
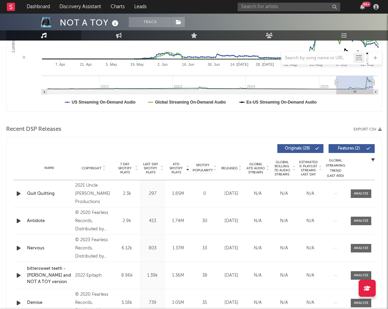
click at [232, 168] on span "Released" at bounding box center [229, 169] width 16 height 4
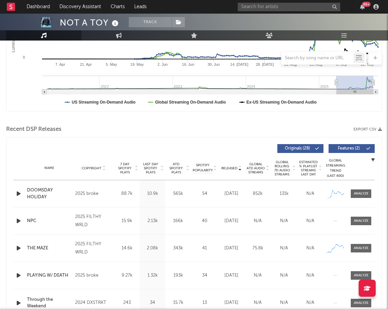
click at [17, 192] on icon "button" at bounding box center [18, 194] width 7 height 9
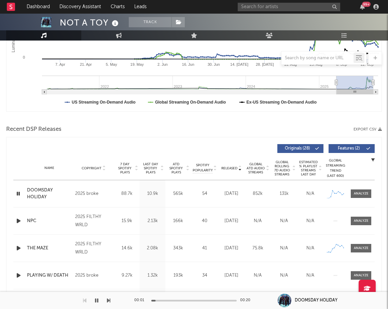
click at [308, 146] on button "Originals ( 28 )" at bounding box center [300, 148] width 46 height 9
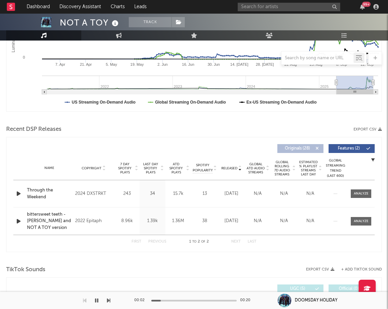
click at [309, 146] on button "Originals ( 28 )" at bounding box center [300, 148] width 46 height 9
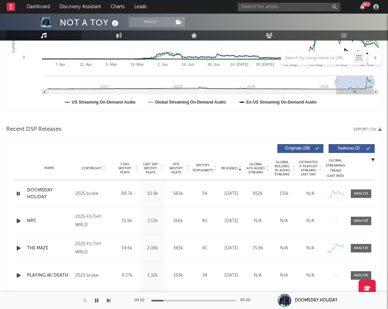
click at [333, 146] on button "Features ( 2 )" at bounding box center [351, 148] width 46 height 9
click at [18, 219] on icon "button" at bounding box center [18, 221] width 7 height 9
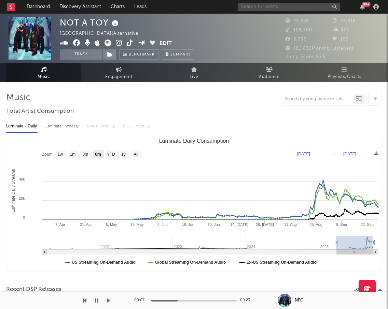
click at [279, 5] on input "text" at bounding box center [288, 7] width 102 height 9
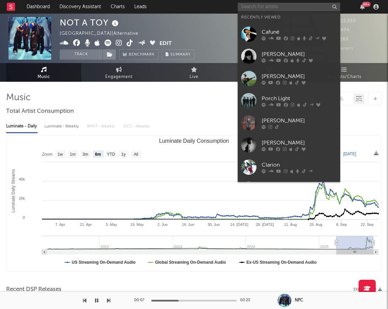
paste input "La Gigi"
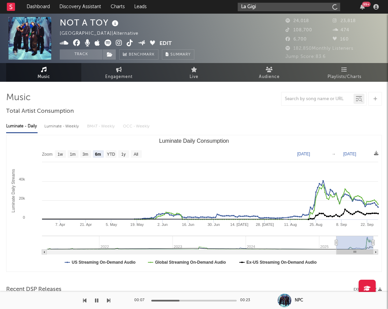
type input "La Gigi"
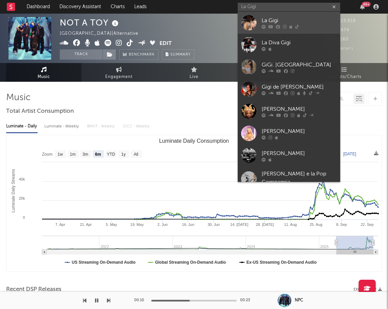
click at [276, 21] on div "La Gigi" at bounding box center [298, 20] width 75 height 8
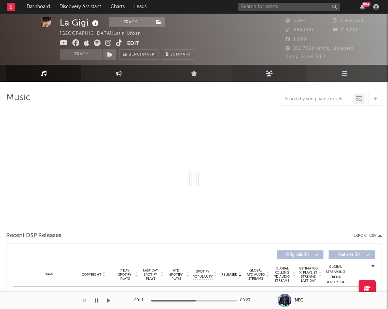
select select "1w"
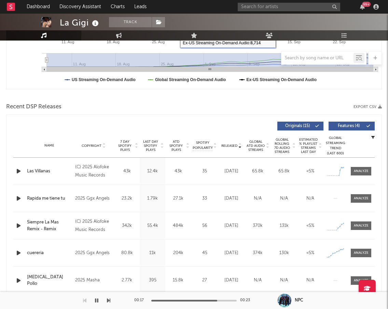
scroll to position [183, 0]
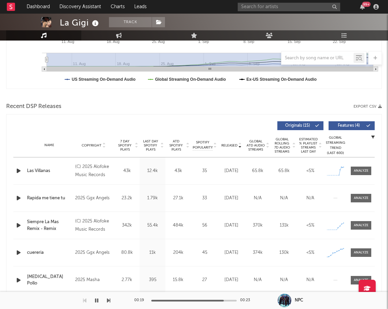
click at [231, 145] on span "Released" at bounding box center [229, 146] width 16 height 4
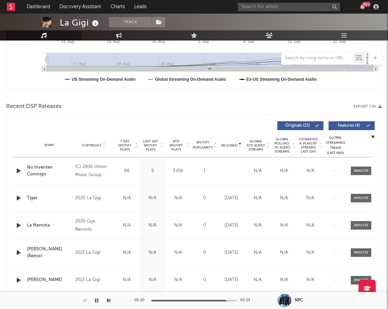
click at [231, 145] on span "Released" at bounding box center [229, 146] width 16 height 4
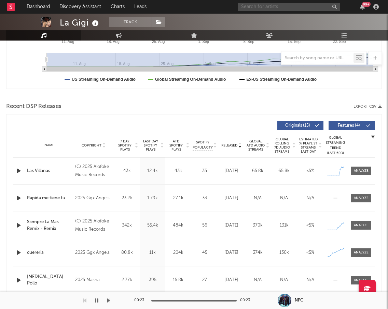
click at [263, 6] on input "text" at bounding box center [288, 7] width 102 height 9
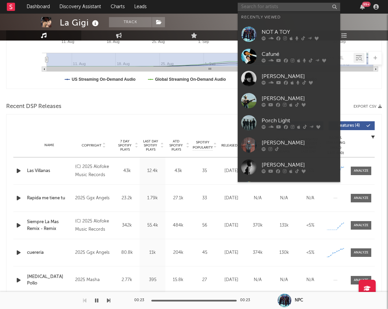
paste input "Cleopatrick"
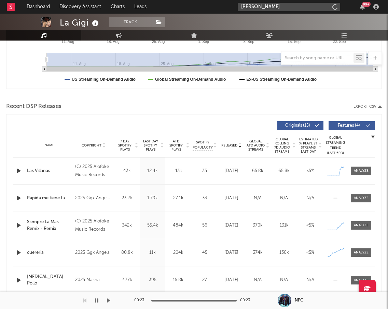
type input "Cleopatrick"
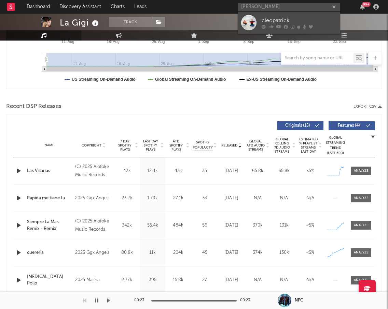
click at [278, 22] on div "cleopatrick" at bounding box center [298, 20] width 75 height 8
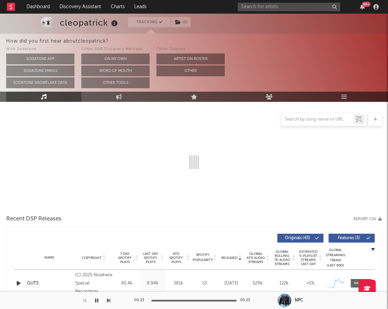
select select "6m"
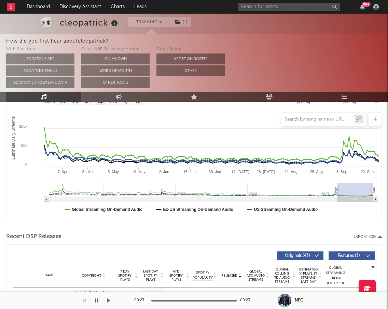
scroll to position [251, 0]
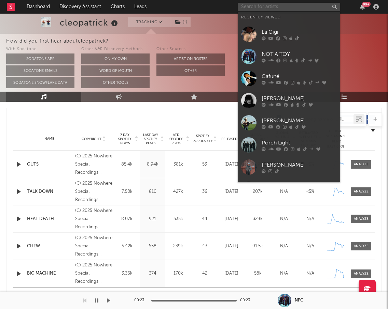
click at [250, 4] on input "text" at bounding box center [288, 7] width 102 height 9
paste input "Feyi"
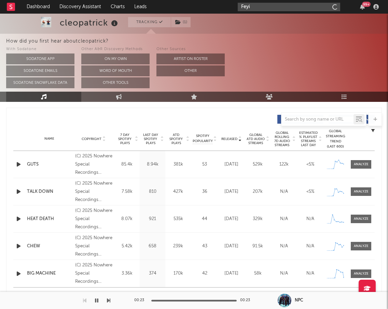
type input "Feyi"
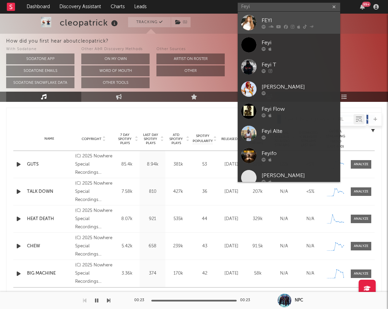
click at [278, 25] on icon at bounding box center [278, 27] width 5 height 4
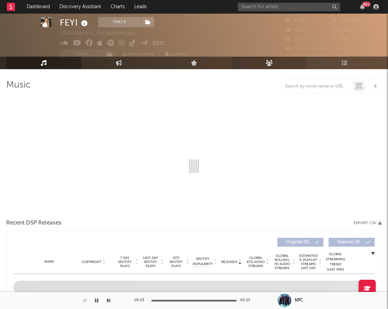
select select "6m"
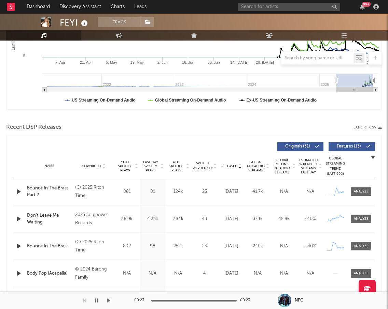
scroll to position [165, 0]
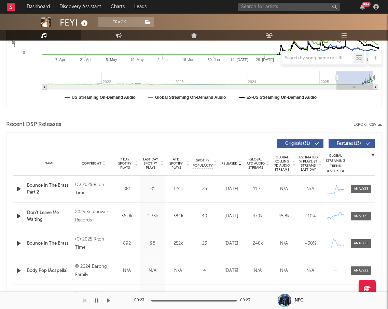
click at [225, 166] on div "Name Copyright Label Album Names Composer Names 7 Day Spotify Plays Last Day Sp…" at bounding box center [193, 164] width 361 height 24
click at [227, 164] on span "Released" at bounding box center [229, 164] width 16 height 4
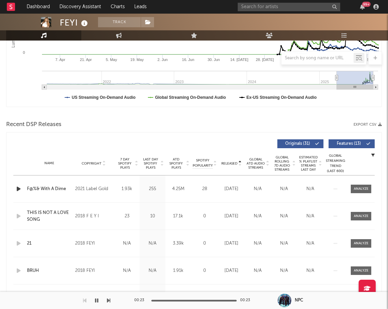
click at [227, 164] on span "Released" at bounding box center [229, 164] width 16 height 4
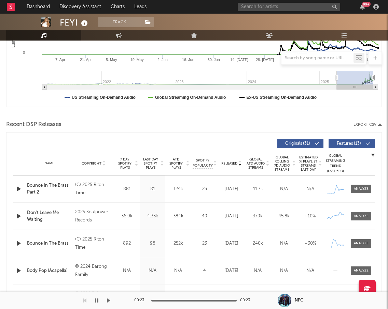
click at [25, 191] on div at bounding box center [19, 189] width 12 height 9
click at [20, 188] on icon "button" at bounding box center [18, 189] width 7 height 9
click at [333, 144] on span "Features ( 13 )" at bounding box center [348, 144] width 31 height 4
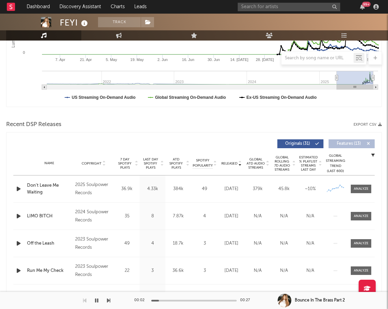
click at [20, 189] on icon "button" at bounding box center [18, 189] width 7 height 9
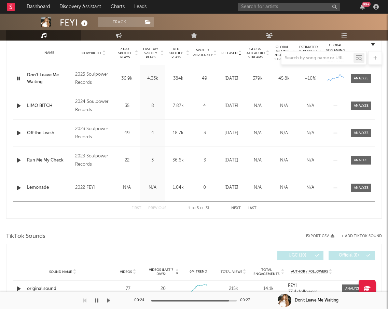
scroll to position [0, 0]
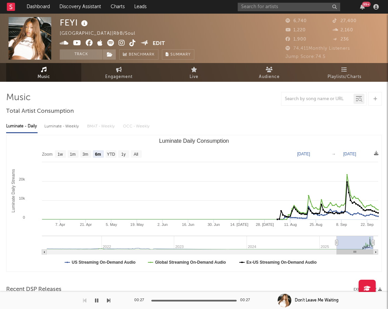
click at [120, 44] on icon at bounding box center [121, 43] width 6 height 7
click at [280, 12] on div "99 +" at bounding box center [308, 7] width 143 height 14
click at [279, 9] on input "text" at bounding box center [288, 7] width 102 height 9
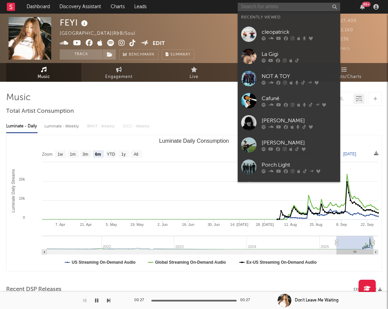
paste input "Worry Club"
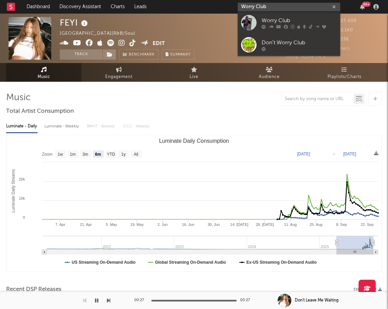
type input "Worry Club"
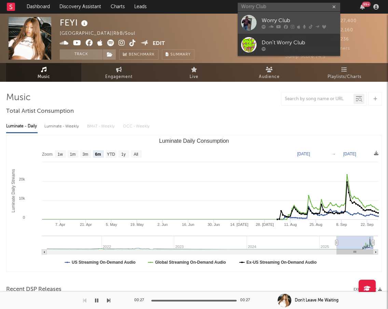
click at [281, 26] on div at bounding box center [298, 27] width 75 height 4
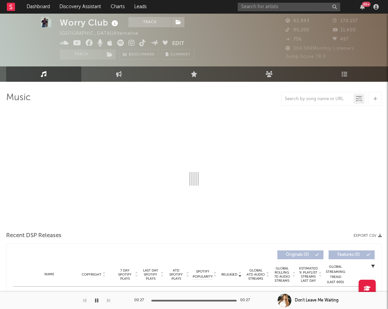
scroll to position [8, 0]
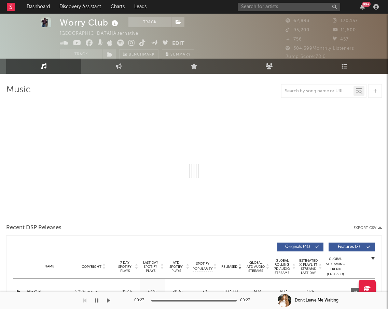
select select "6m"
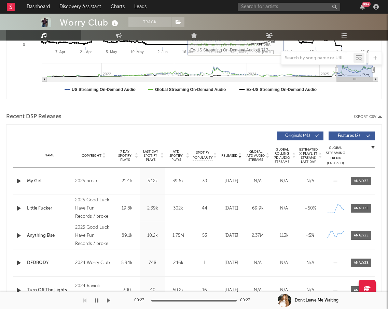
scroll to position [173, 0]
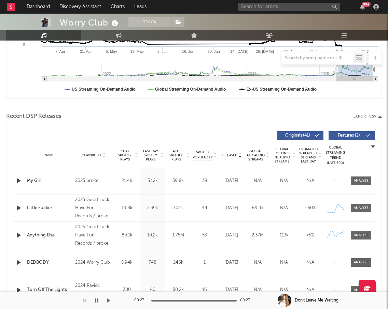
click at [231, 157] on span "Released" at bounding box center [229, 156] width 16 height 4
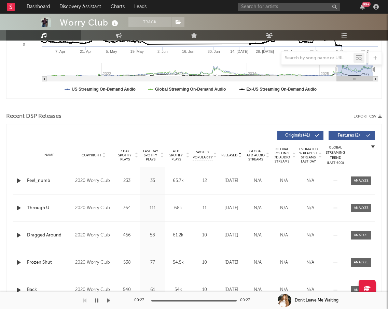
click at [231, 157] on span "Released" at bounding box center [229, 156] width 16 height 4
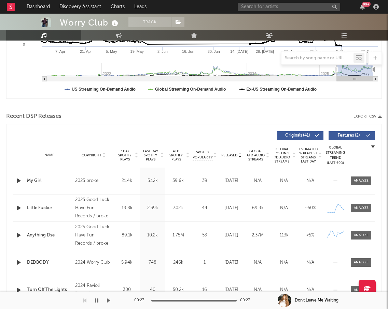
click at [172, 154] on span "ATD Spotify Plays" at bounding box center [176, 155] width 18 height 12
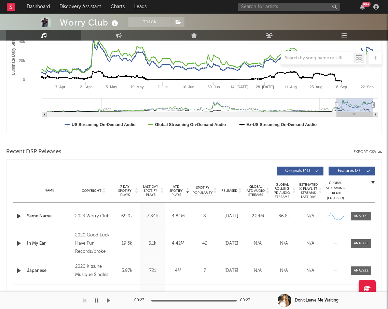
scroll to position [71, 0]
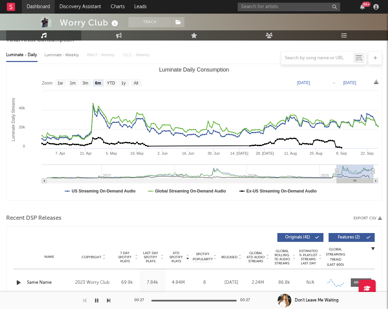
click at [45, 5] on link "Dashboard" at bounding box center [38, 7] width 33 height 14
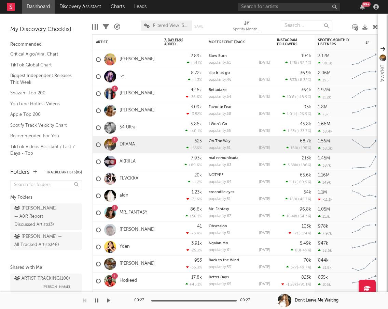
click at [127, 144] on link "DRAMA" at bounding box center [126, 145] width 15 height 6
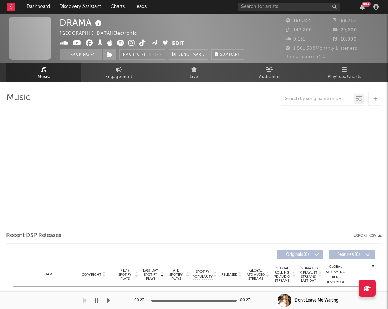
select select "6m"
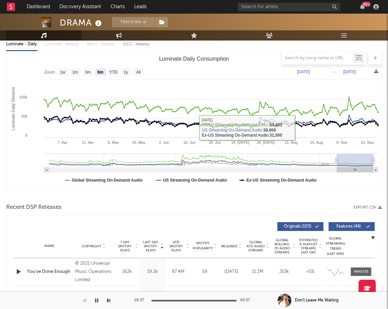
scroll to position [201, 0]
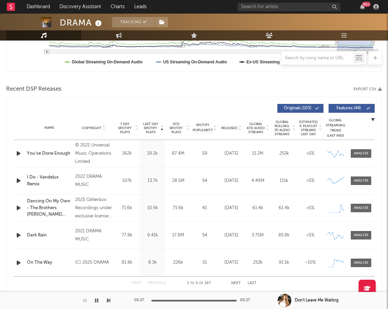
click at [231, 130] on div "Released" at bounding box center [231, 128] width 23 height 5
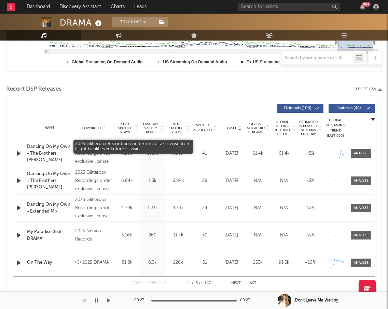
click at [84, 150] on div "2025 Glitterbox Recordings under exclusive license from Flight Facilities & Fut…" at bounding box center [93, 154] width 37 height 25
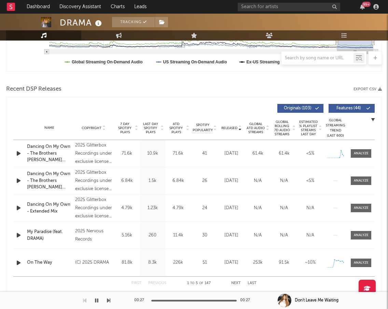
click at [333, 109] on span "Features ( 44 )" at bounding box center [348, 108] width 31 height 4
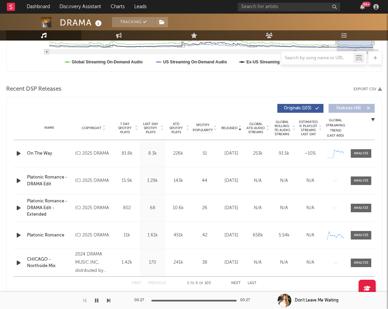
click at [18, 152] on icon "button" at bounding box center [18, 153] width 7 height 9
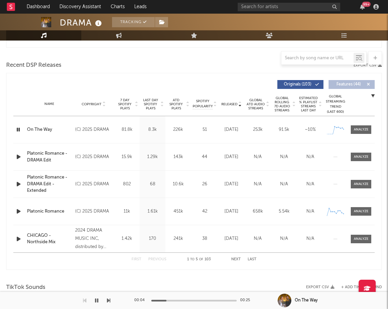
scroll to position [249, 0]
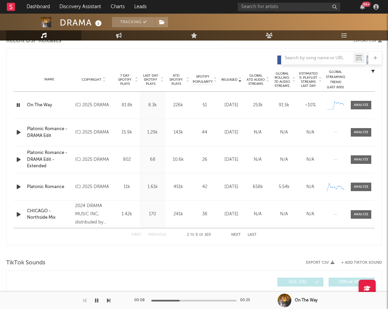
click at [233, 81] on span "Released" at bounding box center [229, 80] width 16 height 4
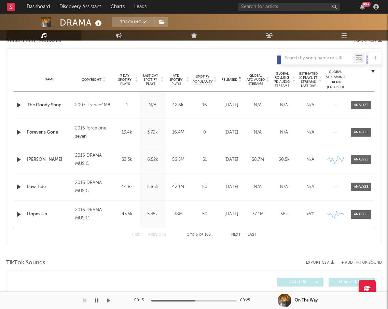
click at [237, 235] on button "Next" at bounding box center [236, 235] width 10 height 4
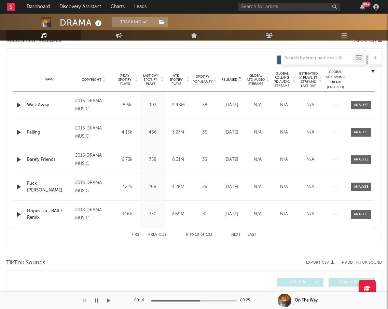
click at [237, 235] on button "Next" at bounding box center [236, 235] width 10 height 4
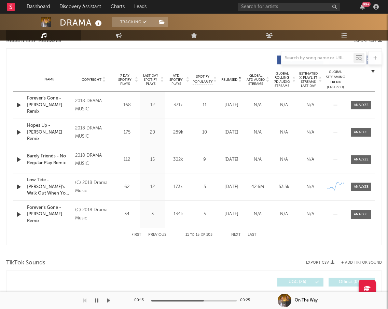
click at [237, 235] on button "Next" at bounding box center [236, 235] width 10 height 4
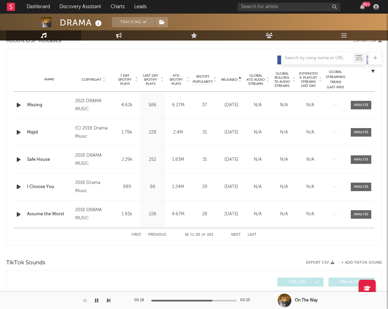
click at [237, 235] on button "Next" at bounding box center [236, 235] width 10 height 4
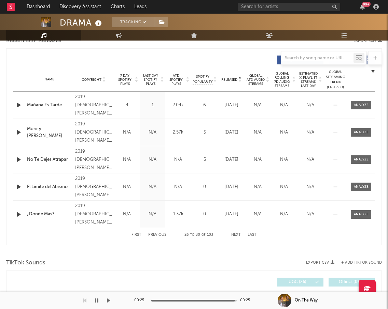
click at [237, 235] on button "Next" at bounding box center [236, 235] width 10 height 4
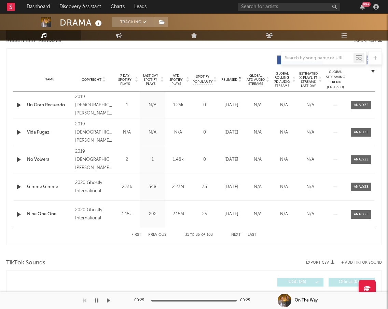
click at [237, 235] on button "Next" at bounding box center [236, 235] width 10 height 4
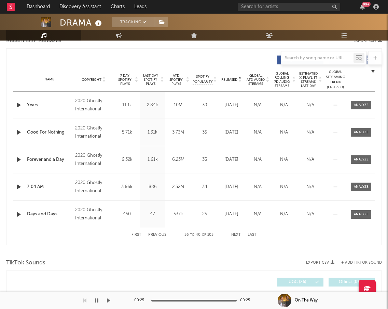
click at [237, 235] on button "Next" at bounding box center [236, 235] width 10 height 4
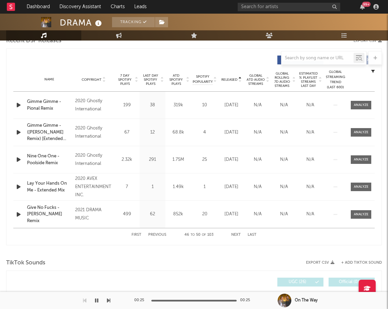
click at [237, 235] on button "Next" at bounding box center [236, 235] width 10 height 4
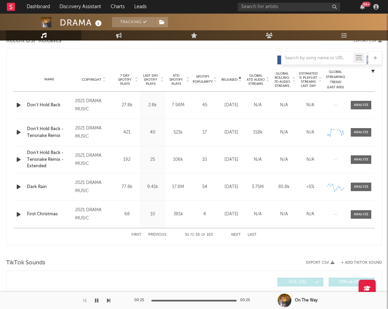
click at [237, 235] on button "Next" at bounding box center [236, 235] width 10 height 4
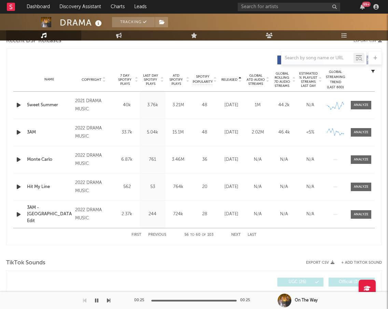
click at [237, 235] on button "Next" at bounding box center [236, 235] width 10 height 4
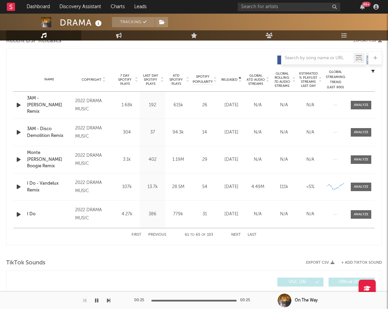
click at [237, 235] on button "Next" at bounding box center [236, 235] width 10 height 4
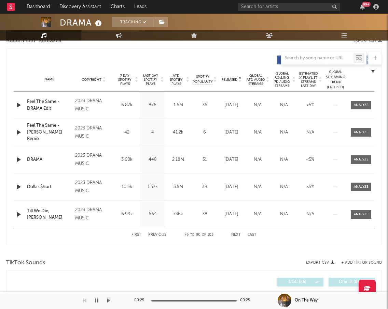
click at [237, 235] on button "Next" at bounding box center [236, 235] width 10 height 4
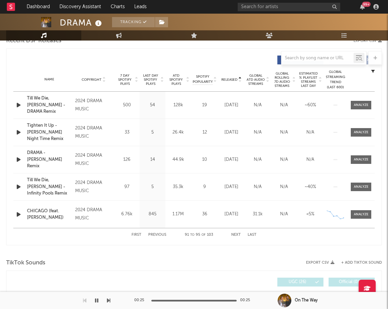
click at [237, 235] on button "Next" at bounding box center [236, 235] width 10 height 4
click at [237, 275] on div "Videos (last 7 days) Sound Name Videos Videos (last 7 days) Total Views Total E…" at bounding box center [193, 283] width 361 height 16
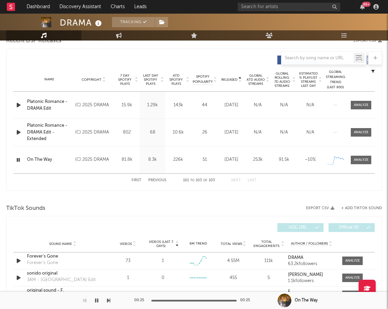
click at [237, 235] on div "Videos (last 7 days) Sound Name Videos Videos (last 7 days) Total Views Total E…" at bounding box center [193, 228] width 361 height 16
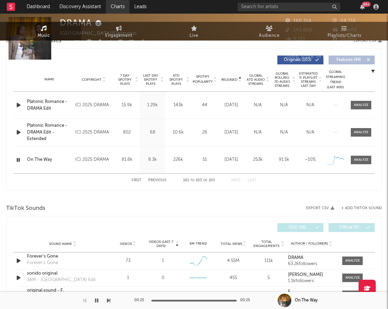
scroll to position [0, 0]
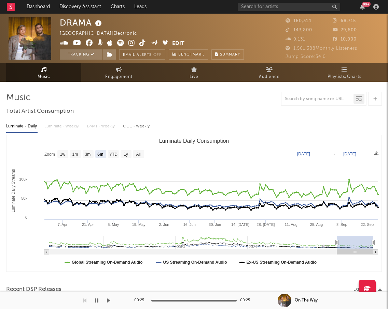
click at [132, 40] on icon at bounding box center [131, 43] width 6 height 7
click at [35, 6] on link "Dashboard" at bounding box center [38, 7] width 33 height 14
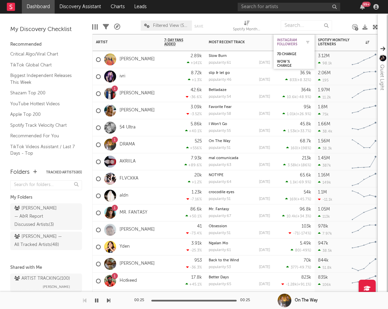
click at [289, 45] on div "Instagram Followers" at bounding box center [289, 42] width 24 height 8
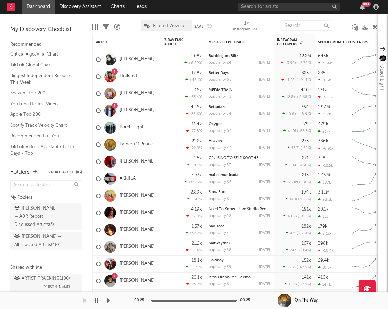
click at [130, 161] on link "[PERSON_NAME]" at bounding box center [136, 162] width 35 height 6
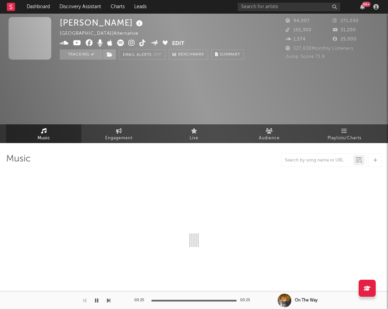
select select "6m"
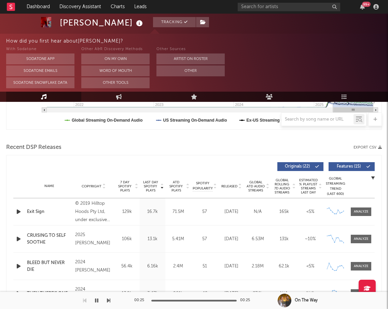
scroll to position [208, 0]
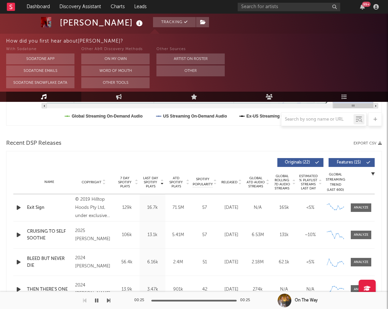
click at [234, 186] on div "Name Copyright Label Album Names Composer Names 7 Day Spotify Plays Last Day Sp…" at bounding box center [193, 183] width 361 height 24
click at [232, 183] on span "Released" at bounding box center [229, 182] width 16 height 4
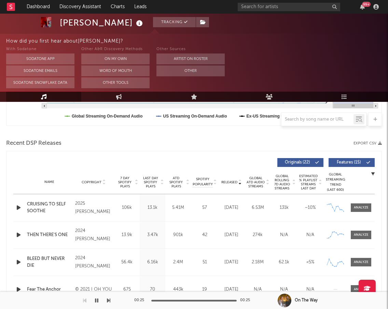
click at [19, 208] on icon "button" at bounding box center [18, 208] width 7 height 9
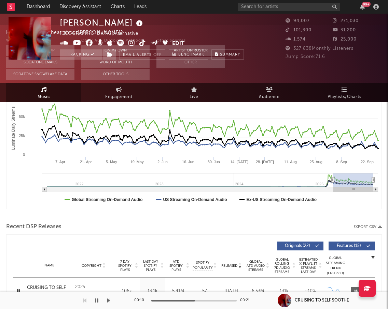
scroll to position [0, 0]
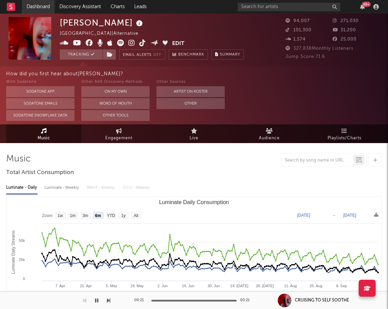
click at [39, 5] on link "Dashboard" at bounding box center [38, 7] width 33 height 14
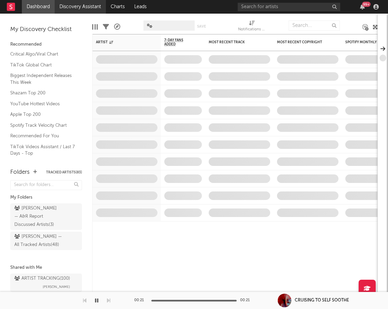
click at [86, 5] on link "Discovery Assistant" at bounding box center [80, 7] width 51 height 14
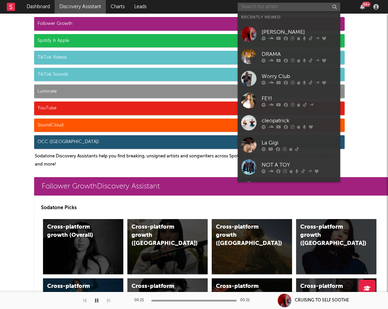
click at [288, 6] on input "text" at bounding box center [288, 7] width 102 height 9
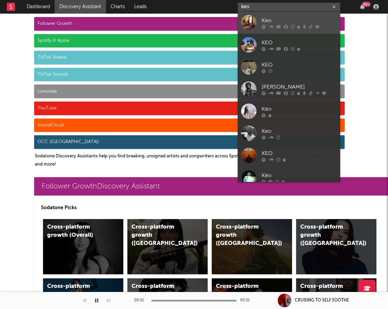
type input "keo"
click at [282, 21] on div "Keo" at bounding box center [298, 20] width 75 height 8
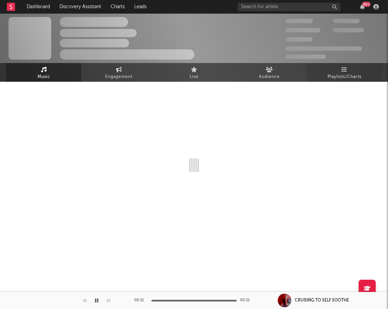
select select "6m"
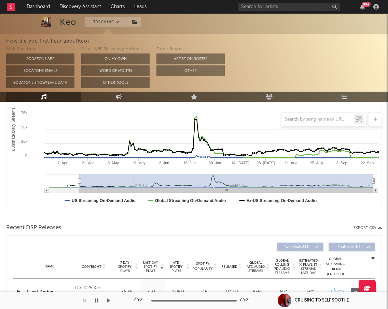
scroll to position [104, 0]
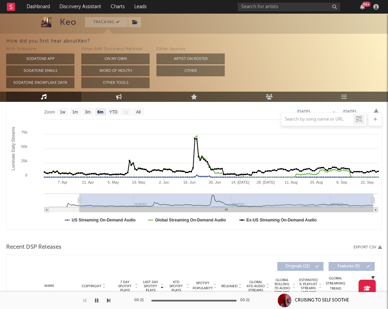
type input "2025-03-26"
select select "All"
type input "2025-03-09"
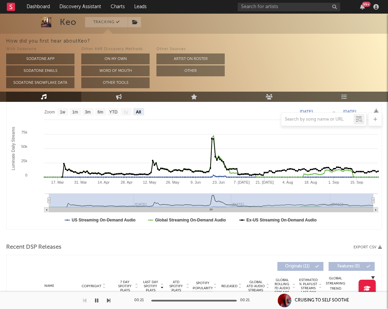
drag, startPoint x: 81, startPoint y: 200, endPoint x: 40, endPoint y: 199, distance: 40.6
click at [40, 199] on icon "Created with Highcharts 10.3.3 Luminate Daily Streams Luminate Daily Consumptio…" at bounding box center [193, 161] width 375 height 136
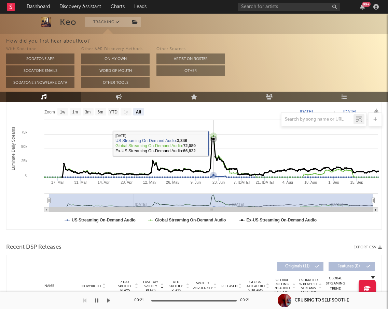
click at [214, 143] on icon "Luminate Daily Consumption" at bounding box center [219, 158] width 315 height 38
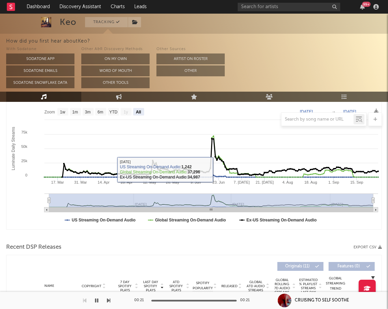
click at [219, 239] on div at bounding box center [193, 237] width 375 height 10
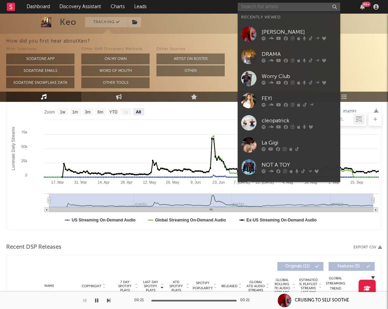
click at [311, 9] on input "text" at bounding box center [288, 7] width 102 height 9
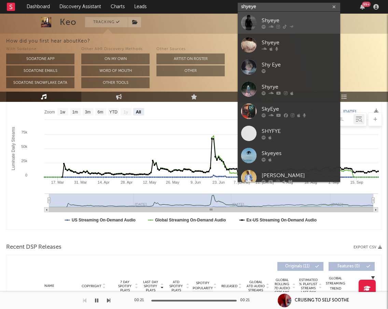
type input "shyeye"
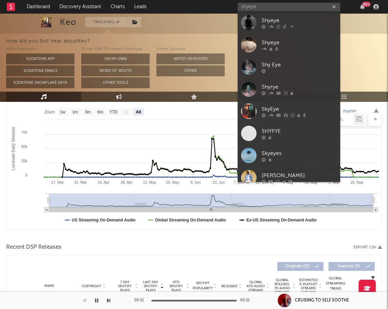
drag, startPoint x: 271, startPoint y: 21, endPoint x: 338, endPoint y: 85, distance: 93.1
click at [271, 21] on div "Shyeye" at bounding box center [298, 20] width 75 height 8
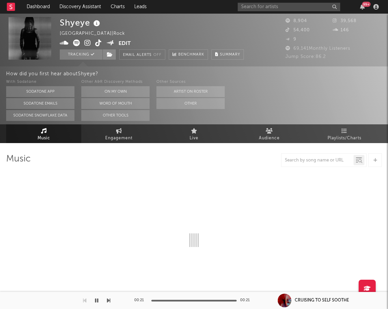
select select "6m"
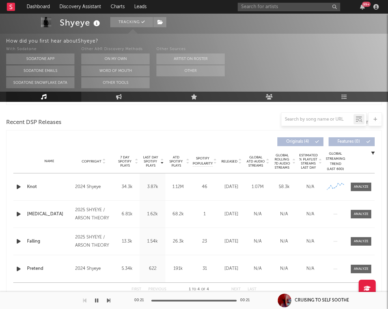
scroll to position [230, 0]
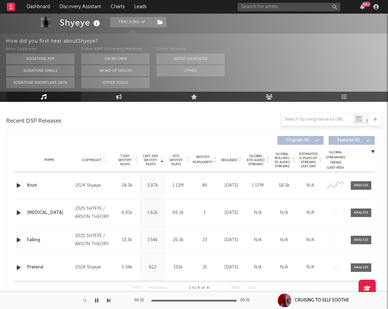
click at [176, 157] on span "ATD Spotify Plays" at bounding box center [176, 160] width 18 height 12
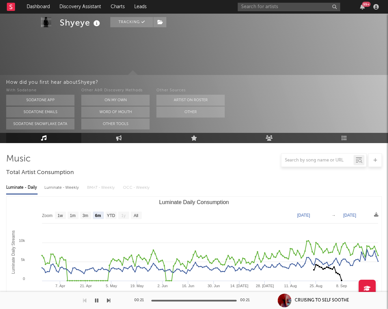
select select "6m"
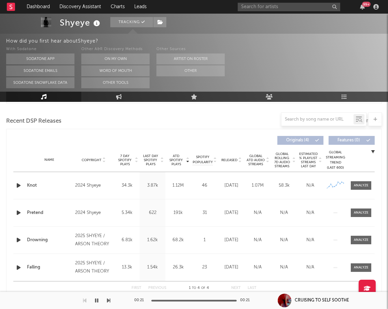
click at [230, 161] on span "Released" at bounding box center [229, 160] width 16 height 4
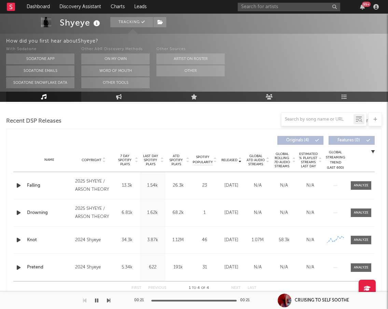
scroll to position [246, 0]
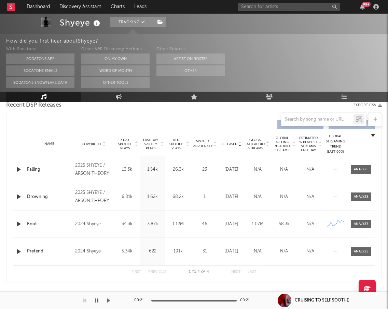
click at [358, 33] on div at bounding box center [194, 37] width 388 height 130
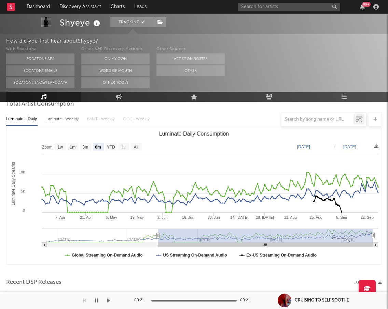
scroll to position [59, 0]
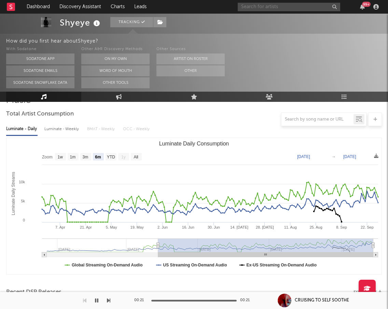
click at [315, 10] on input "text" at bounding box center [288, 7] width 102 height 9
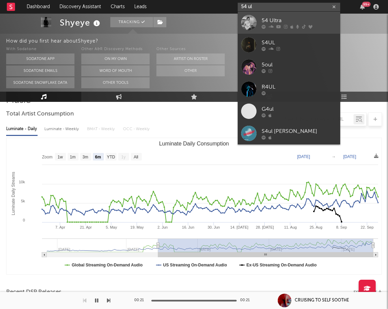
type input "54 ul"
click at [293, 23] on div "54 Ultra" at bounding box center [298, 20] width 75 height 8
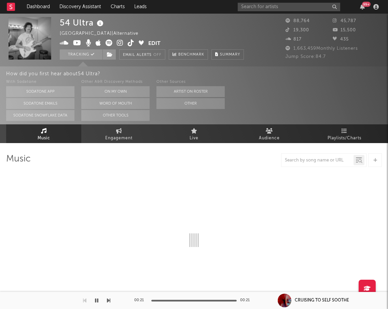
select select "6m"
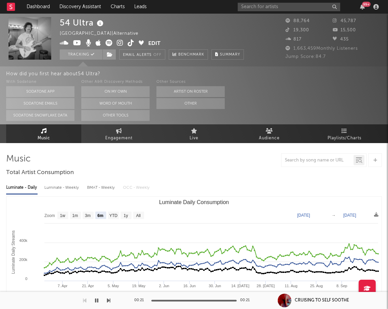
click at [118, 42] on icon at bounding box center [120, 43] width 6 height 7
click at [305, 12] on div "99 +" at bounding box center [308, 7] width 143 height 14
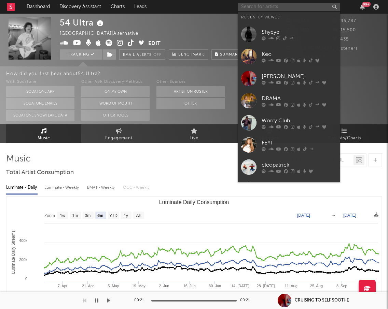
click at [300, 7] on input "text" at bounding box center [288, 7] width 102 height 9
paste input "[US_STATE][PERSON_NAME]"
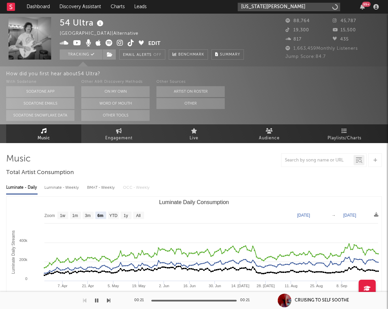
type input "[US_STATE][PERSON_NAME]"
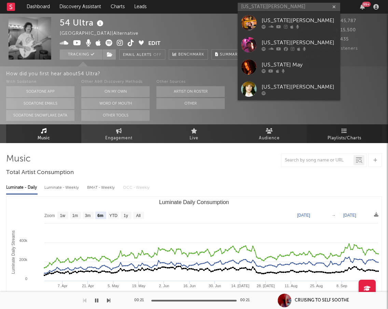
click at [275, 24] on div "[US_STATE][PERSON_NAME]" at bounding box center [298, 20] width 75 height 8
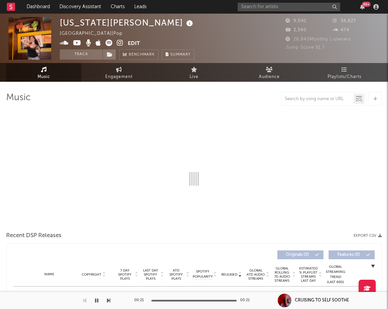
select select "1w"
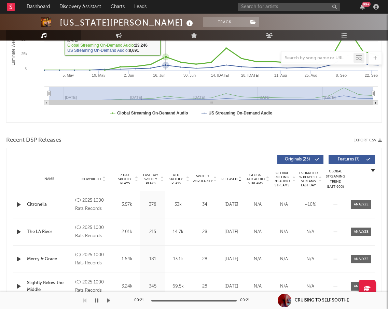
scroll to position [149, 0]
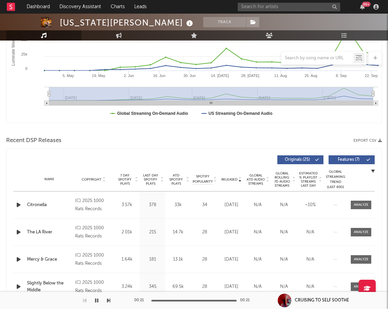
click at [19, 204] on icon "button" at bounding box center [18, 205] width 7 height 9
click at [175, 179] on span "ATD Spotify Plays" at bounding box center [176, 180] width 18 height 12
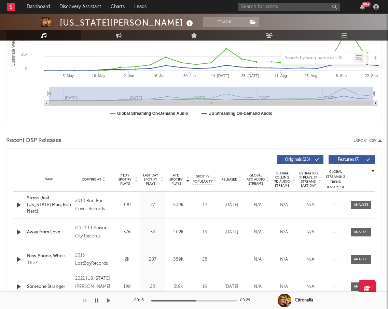
click at [231, 179] on span "Released" at bounding box center [229, 180] width 16 height 4
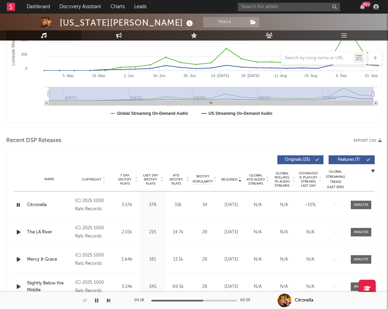
click at [23, 232] on div at bounding box center [19, 232] width 9 height 9
click at [19, 232] on icon "button" at bounding box center [18, 232] width 7 height 9
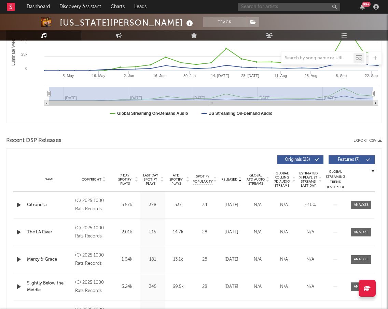
click at [252, 8] on input "text" at bounding box center [288, 7] width 102 height 9
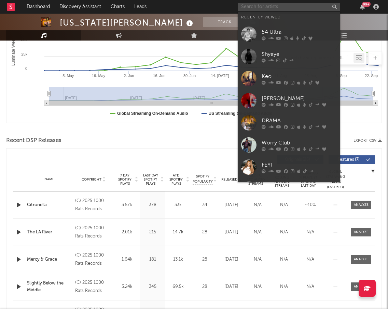
paste input "[PERSON_NAME]"
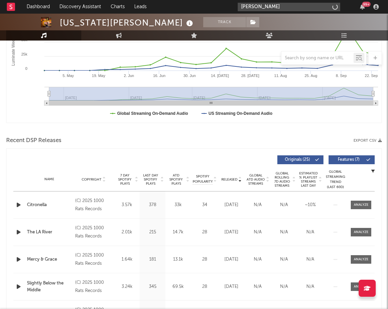
type input "[PERSON_NAME]"
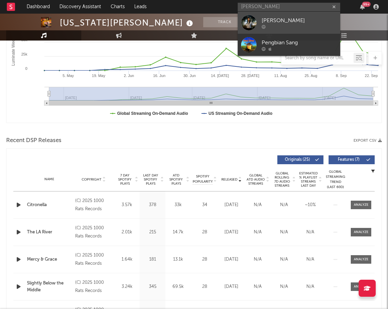
click at [270, 21] on div "[PERSON_NAME]" at bounding box center [298, 20] width 75 height 8
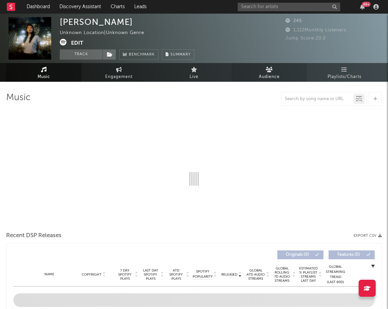
select select "1w"
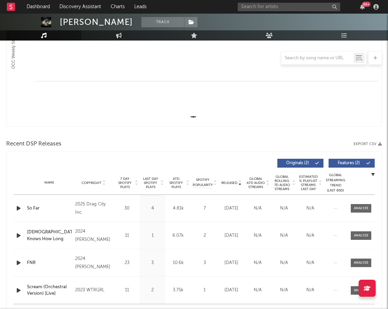
scroll to position [147, 0]
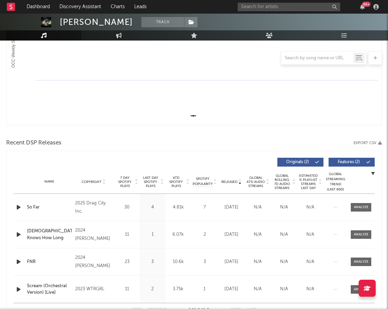
click at [344, 162] on span "Features ( 2 )" at bounding box center [348, 162] width 31 height 4
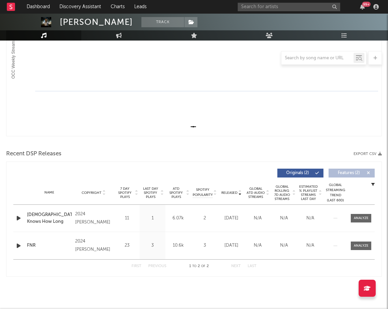
click at [19, 216] on icon "button" at bounding box center [18, 218] width 7 height 9
click at [289, 10] on input "text" at bounding box center [288, 7] width 102 height 9
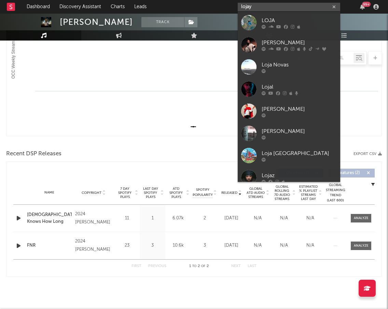
type input "lojay"
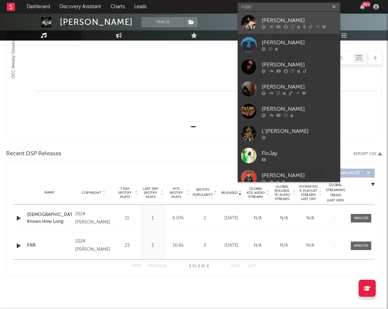
click at [302, 21] on div "[PERSON_NAME]" at bounding box center [298, 20] width 75 height 8
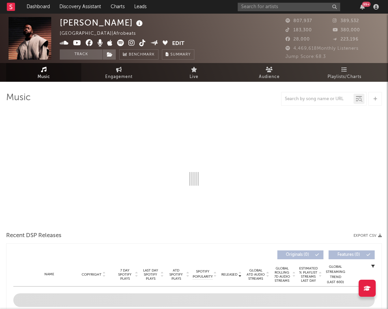
select select "6m"
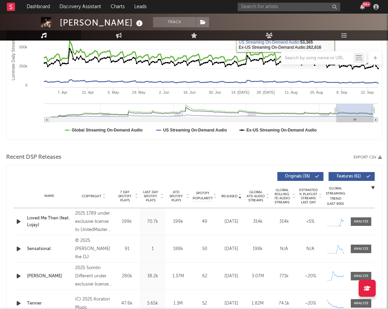
scroll to position [133, 0]
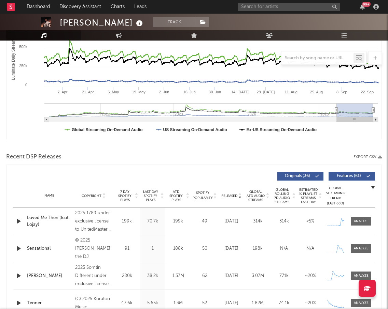
click at [232, 197] on span "Released" at bounding box center [229, 196] width 16 height 4
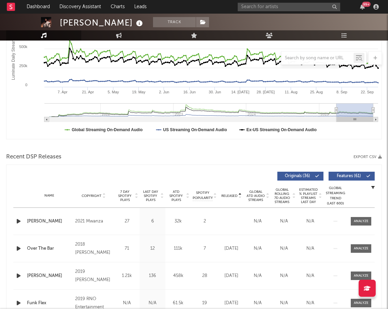
click at [235, 195] on span "Released" at bounding box center [229, 196] width 16 height 4
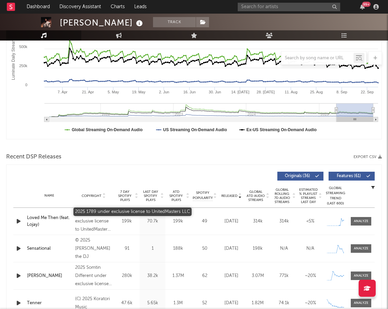
click at [81, 221] on div "2025 1789 under exclusive license to UnitedMasters LLC" at bounding box center [93, 221] width 37 height 25
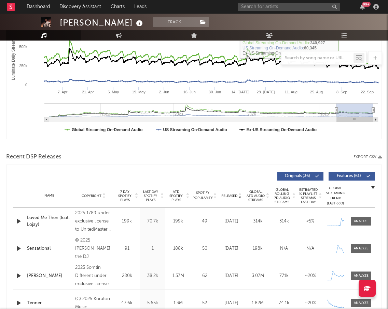
click at [357, 173] on button "Features ( 61 )" at bounding box center [351, 176] width 46 height 9
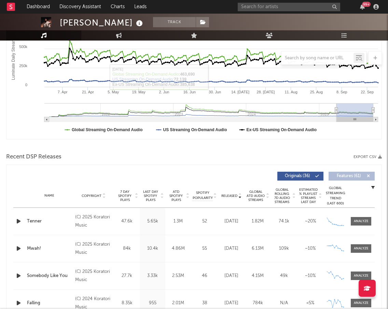
click at [20, 219] on icon "button" at bounding box center [18, 221] width 7 height 9
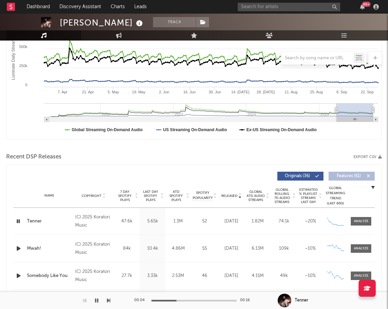
click at [19, 248] on icon "button" at bounding box center [18, 249] width 7 height 9
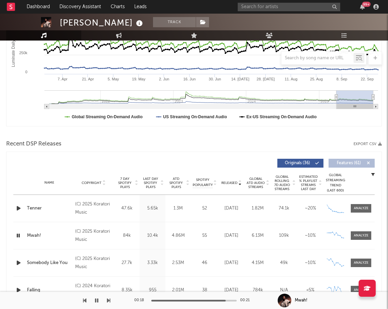
scroll to position [93, 0]
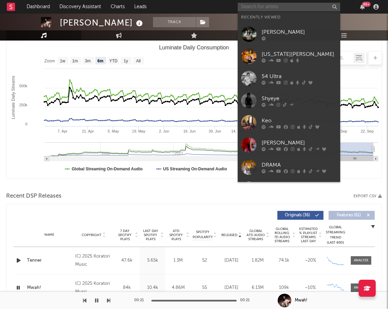
click at [313, 6] on input "text" at bounding box center [288, 7] width 102 height 9
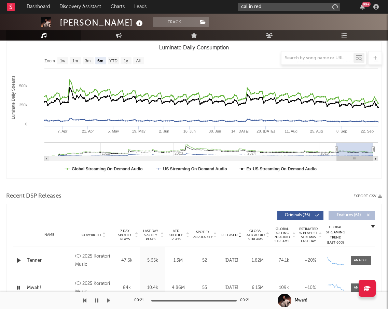
type input "cal in red"
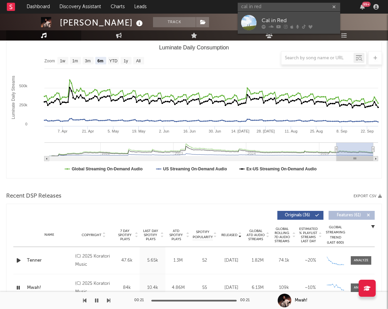
click at [308, 25] on icon at bounding box center [310, 27] width 4 height 4
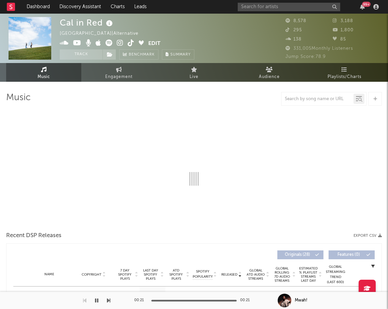
select select "6m"
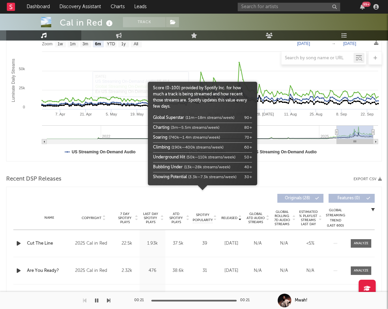
scroll to position [131, 0]
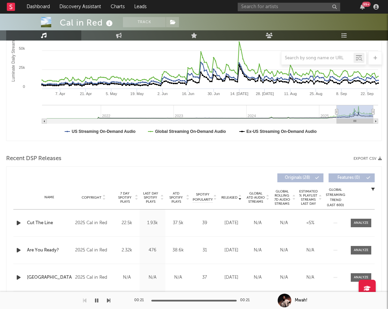
click at [231, 197] on span "Released" at bounding box center [229, 198] width 16 height 4
click at [172, 196] on span "ATD Spotify Plays" at bounding box center [176, 198] width 18 height 12
click at [16, 225] on icon "button" at bounding box center [18, 223] width 7 height 9
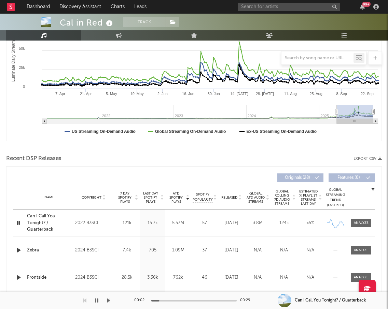
click at [19, 250] on icon "button" at bounding box center [18, 250] width 7 height 9
click at [178, 197] on span "ATD Spotify Plays" at bounding box center [176, 198] width 18 height 12
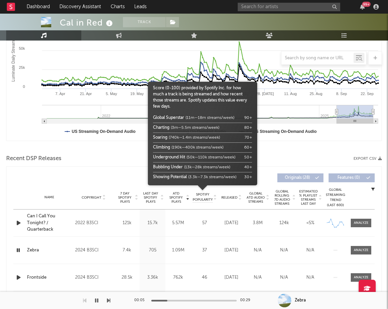
click at [199, 197] on span "Spotify Popularity" at bounding box center [202, 197] width 20 height 10
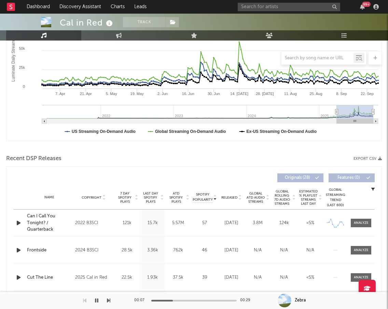
click at [230, 197] on span "Released" at bounding box center [229, 198] width 16 height 4
click at [16, 223] on icon "button" at bounding box center [18, 223] width 7 height 9
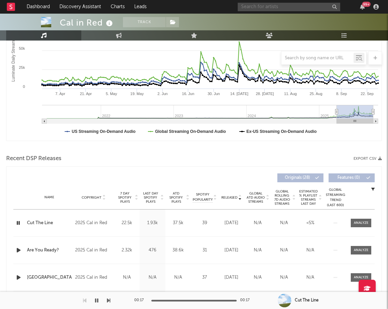
click at [264, 9] on input "text" at bounding box center [288, 7] width 102 height 9
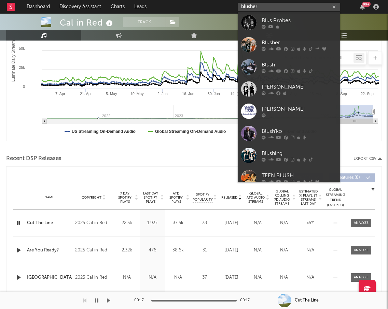
type input "blusher"
